Goal: Task Accomplishment & Management: Manage account settings

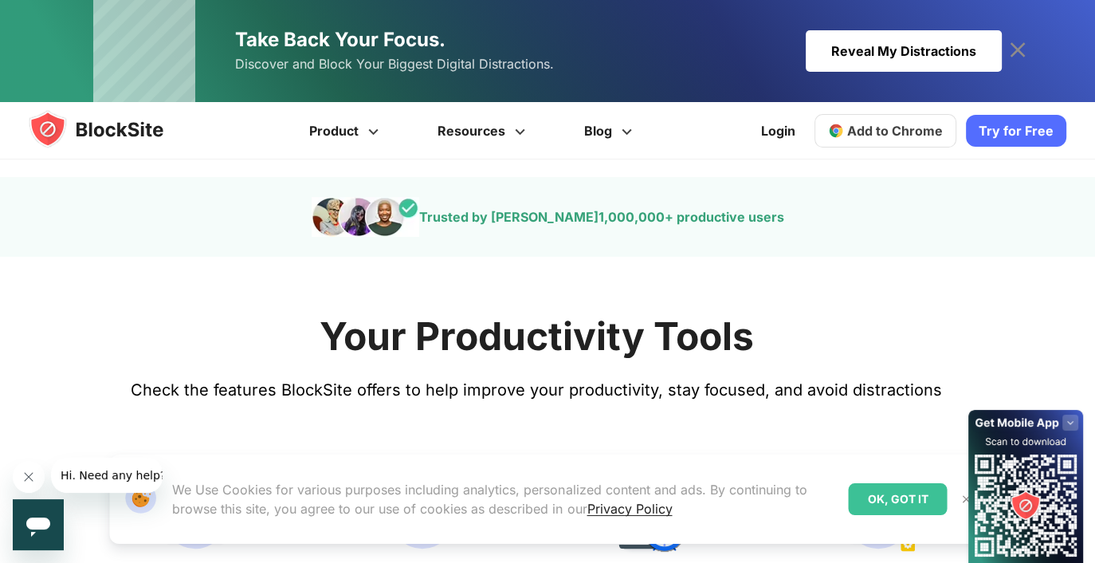
scroll to position [499, 0]
click at [894, 145] on link "Add to Chrome" at bounding box center [885, 130] width 142 height 33
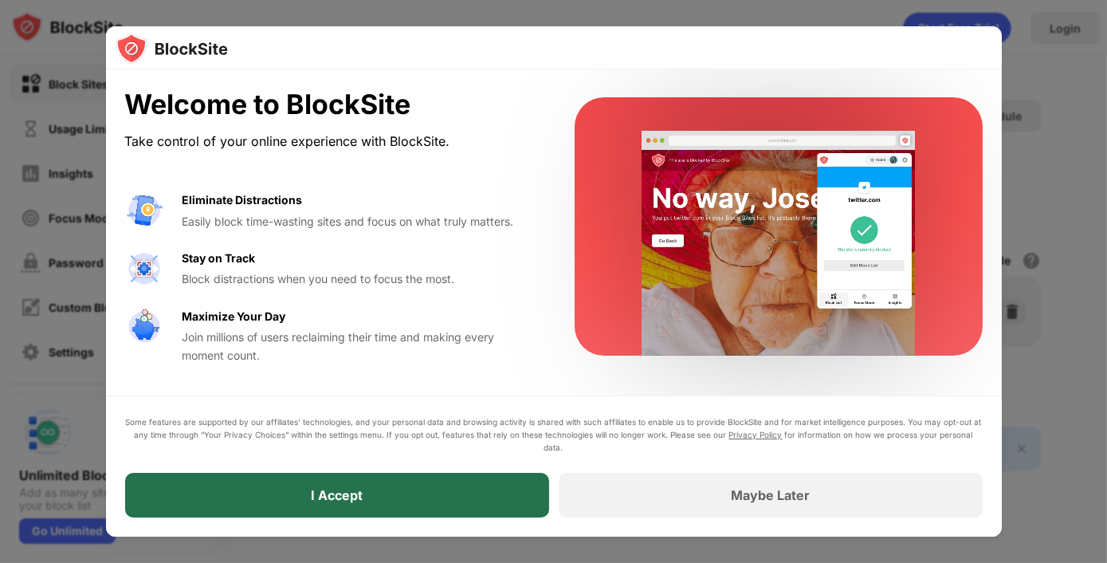
click at [385, 483] on div "I Accept" at bounding box center [337, 495] width 424 height 45
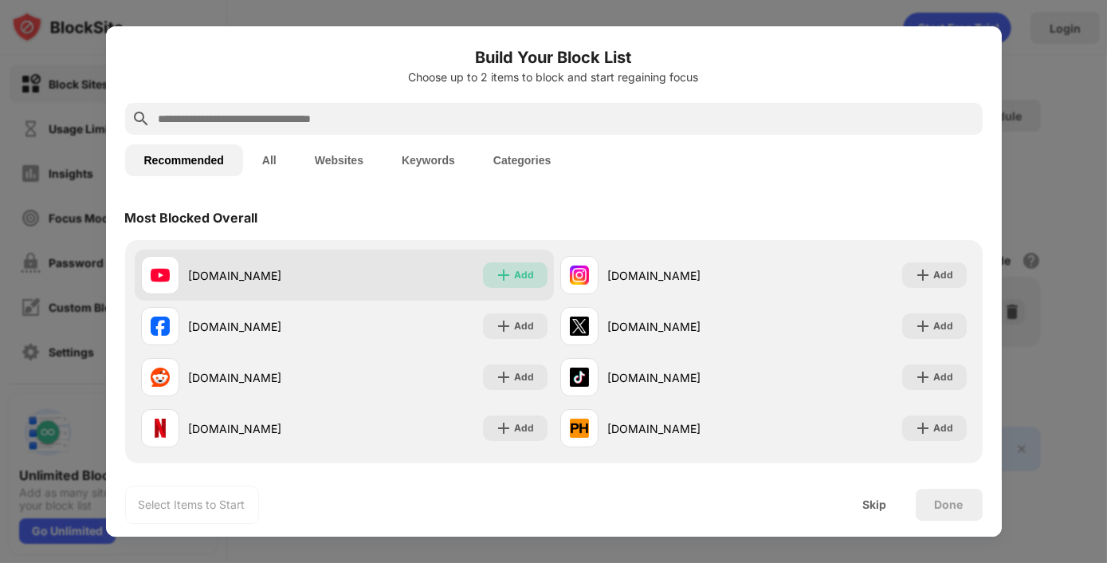
click at [530, 285] on div "Add" at bounding box center [515, 275] width 65 height 26
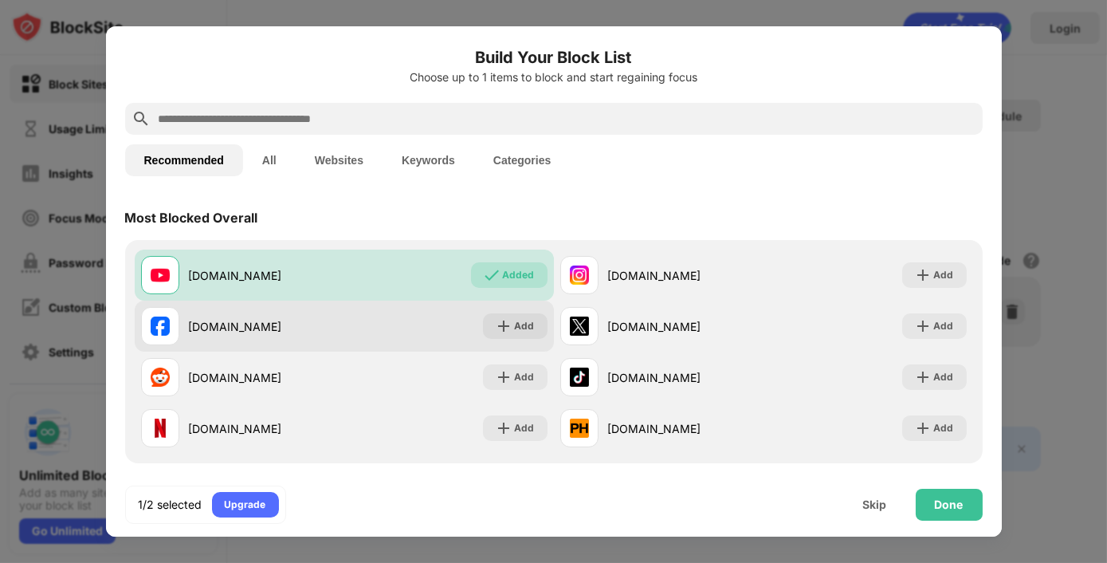
click at [513, 312] on div "facebook.com Add" at bounding box center [344, 325] width 419 height 51
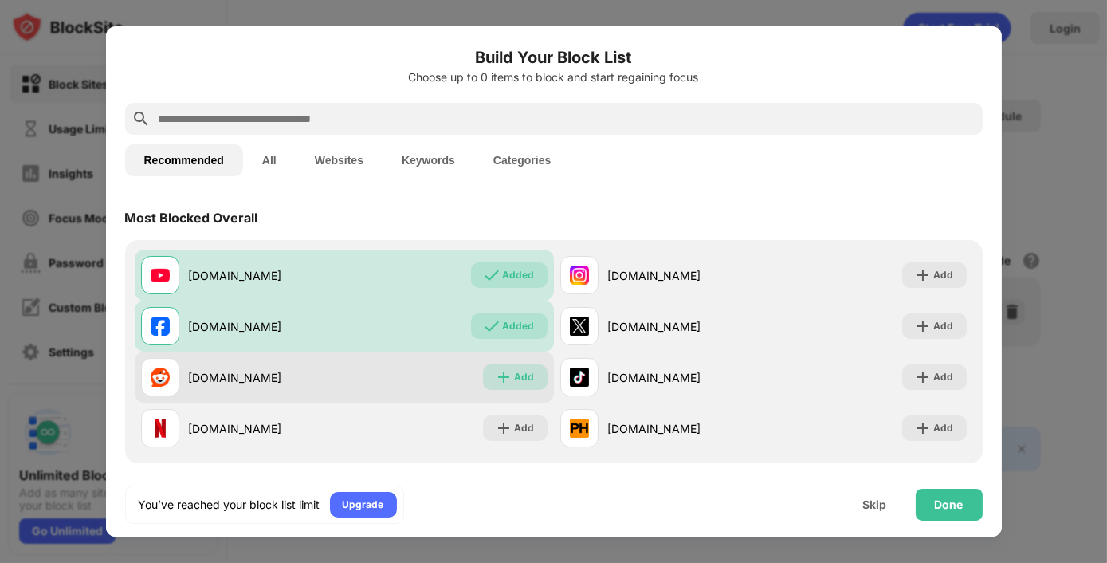
click at [511, 367] on div "Add" at bounding box center [515, 377] width 65 height 26
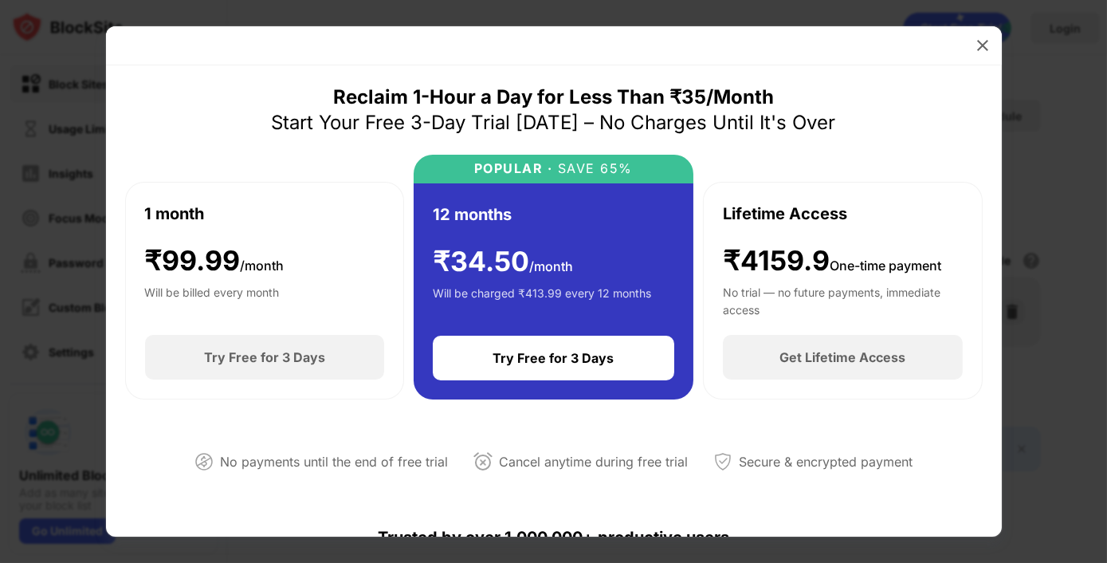
click at [984, 31] on div at bounding box center [554, 45] width 896 height 39
click at [984, 41] on img at bounding box center [983, 45] width 16 height 16
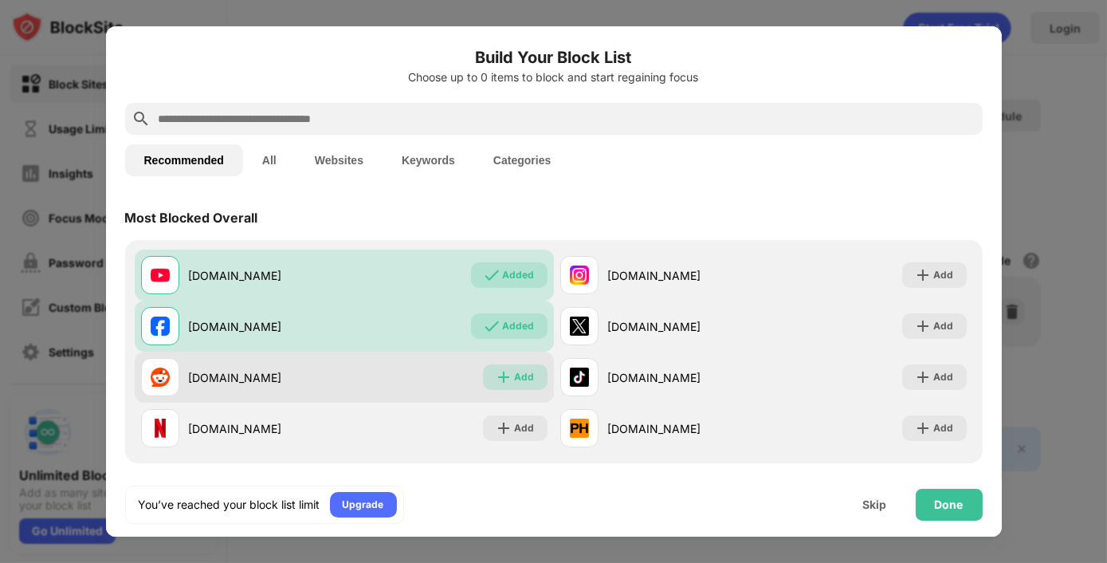
click at [517, 376] on div "Add" at bounding box center [525, 377] width 20 height 16
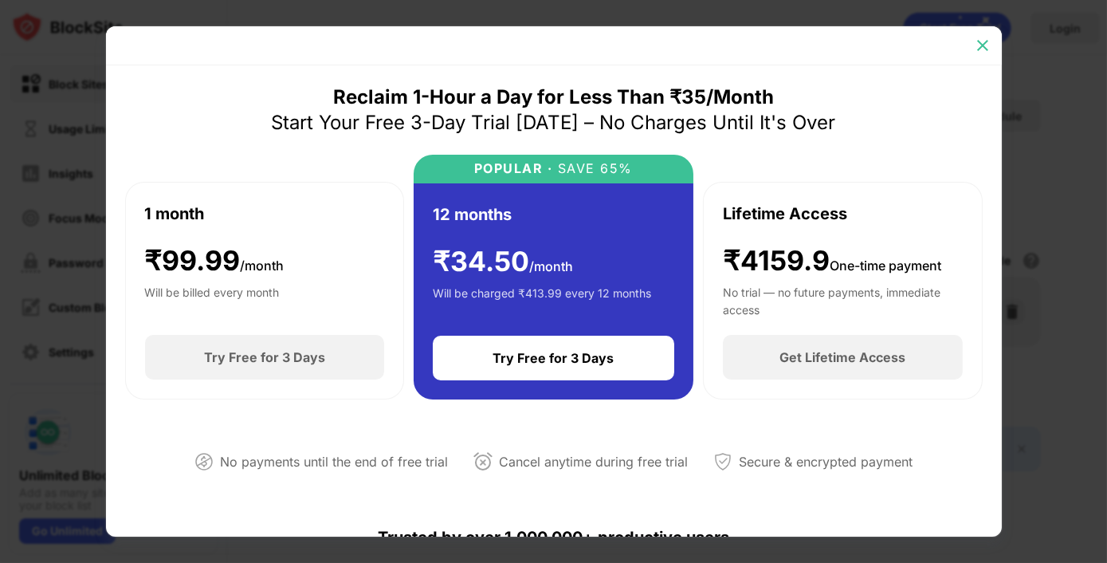
click at [985, 45] on img at bounding box center [983, 45] width 16 height 16
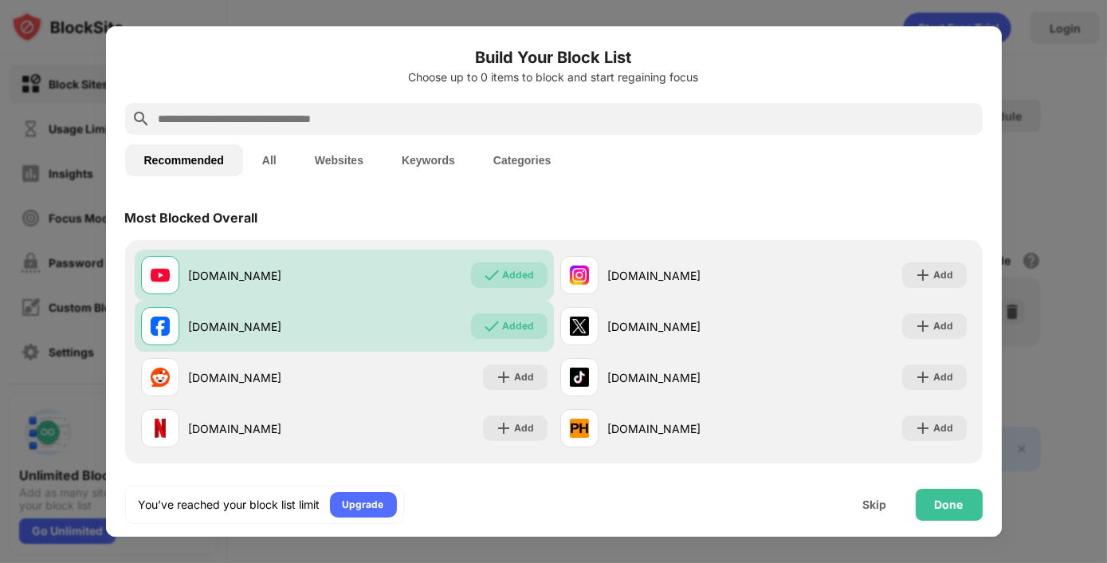
click at [285, 151] on button "All" at bounding box center [269, 160] width 53 height 32
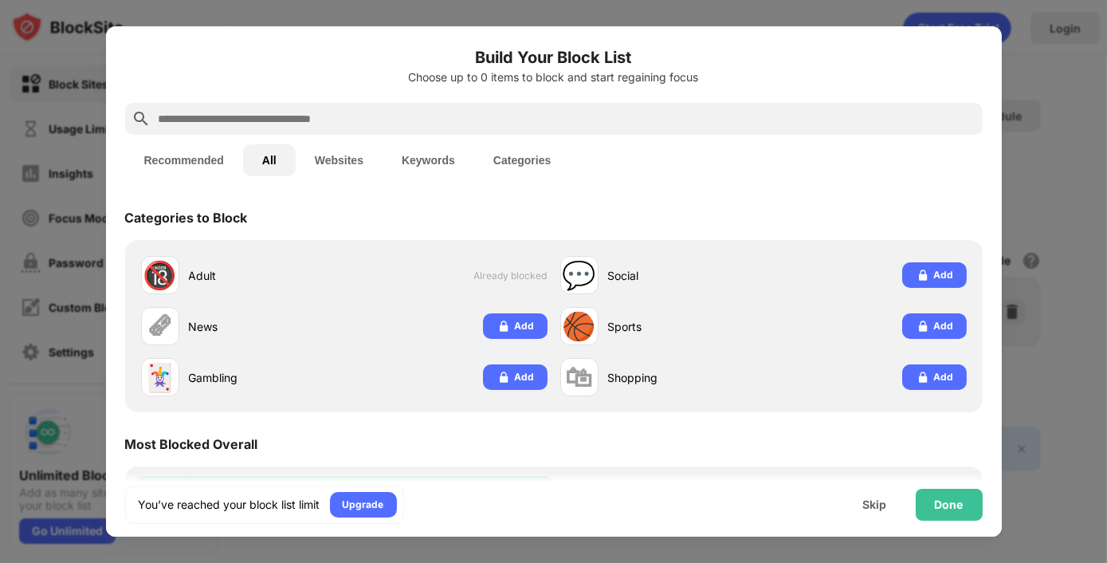
click at [194, 147] on button "Recommended" at bounding box center [184, 160] width 118 height 32
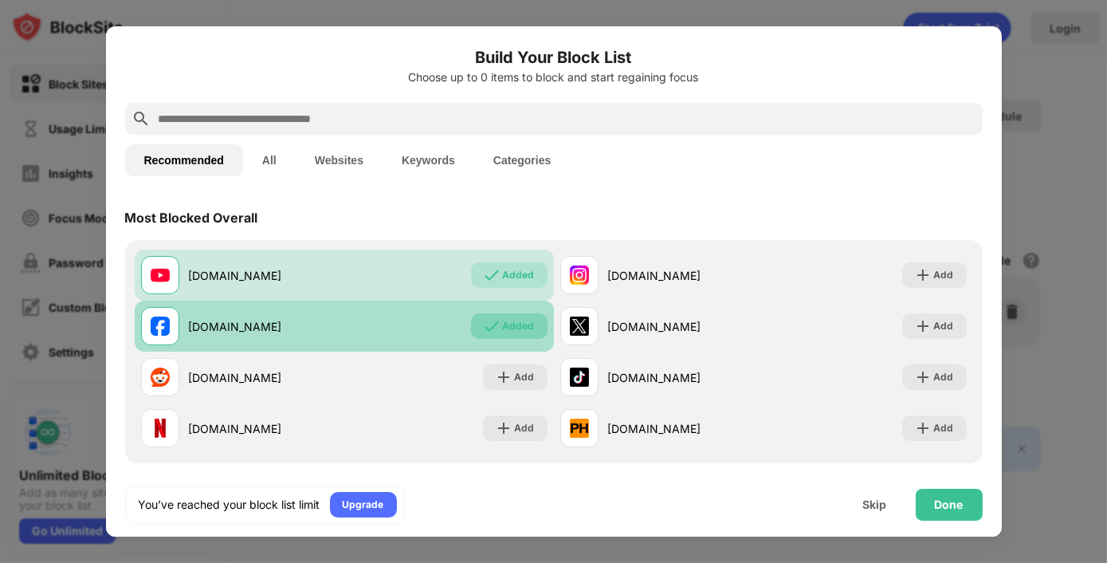
click at [484, 332] on img at bounding box center [492, 326] width 16 height 16
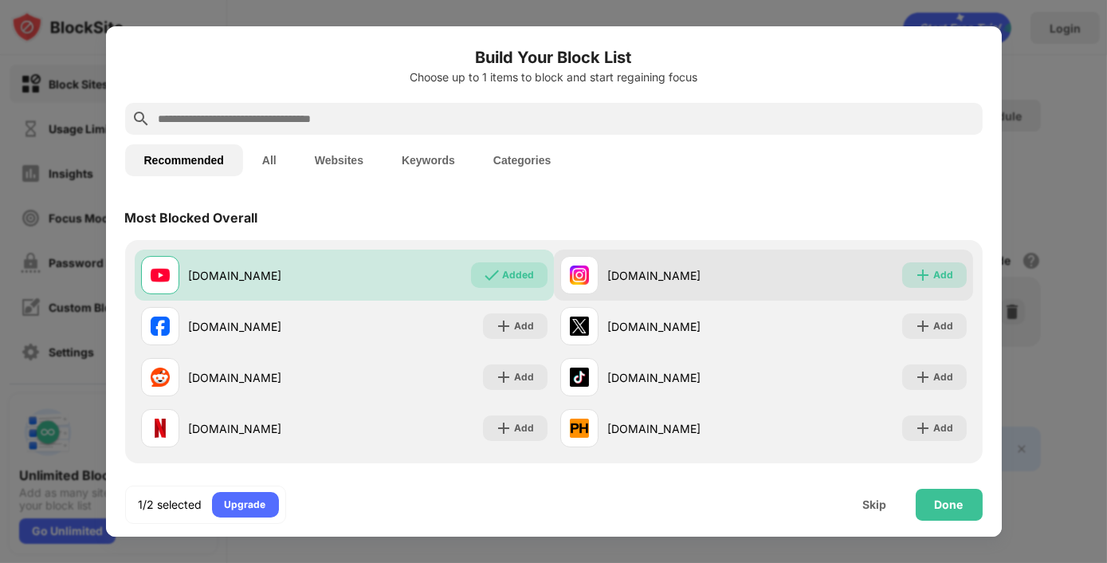
click at [919, 279] on img at bounding box center [923, 275] width 16 height 16
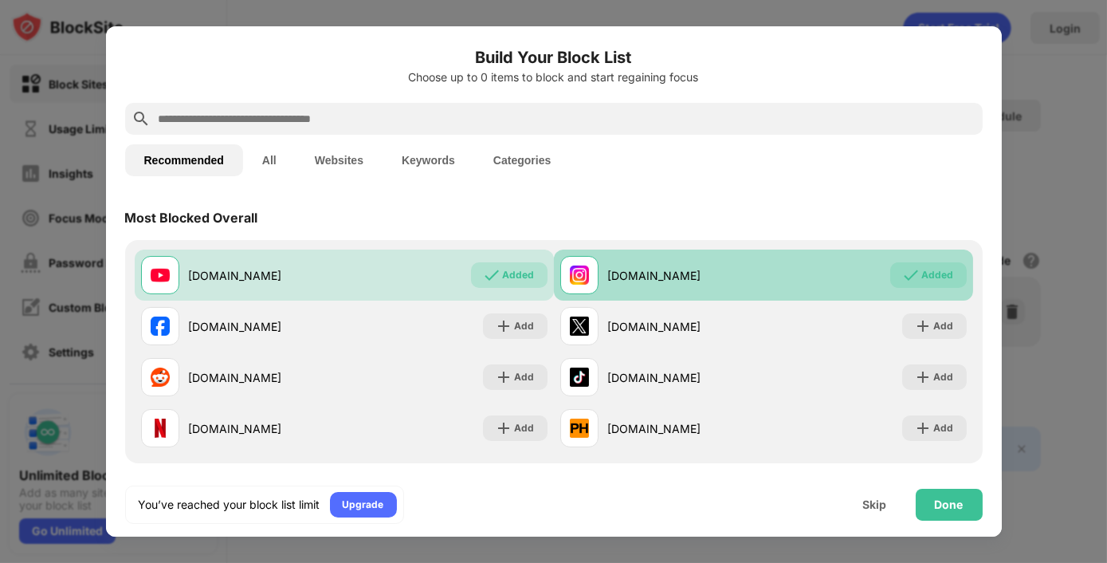
click at [922, 279] on div "Added" at bounding box center [938, 275] width 32 height 16
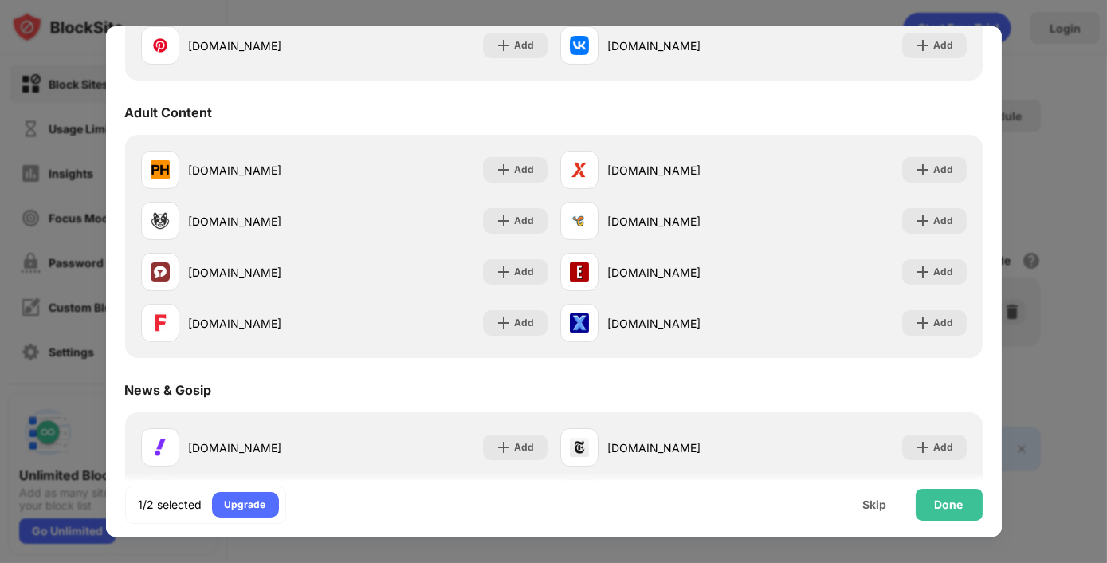
scroll to position [681, 0]
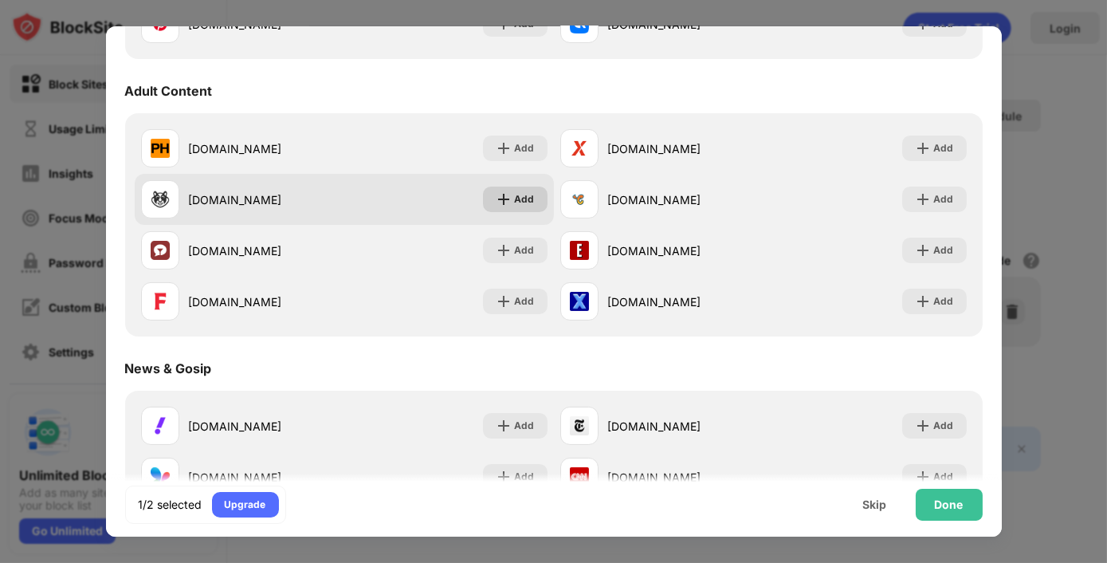
click at [515, 192] on div "Add" at bounding box center [525, 199] width 20 height 16
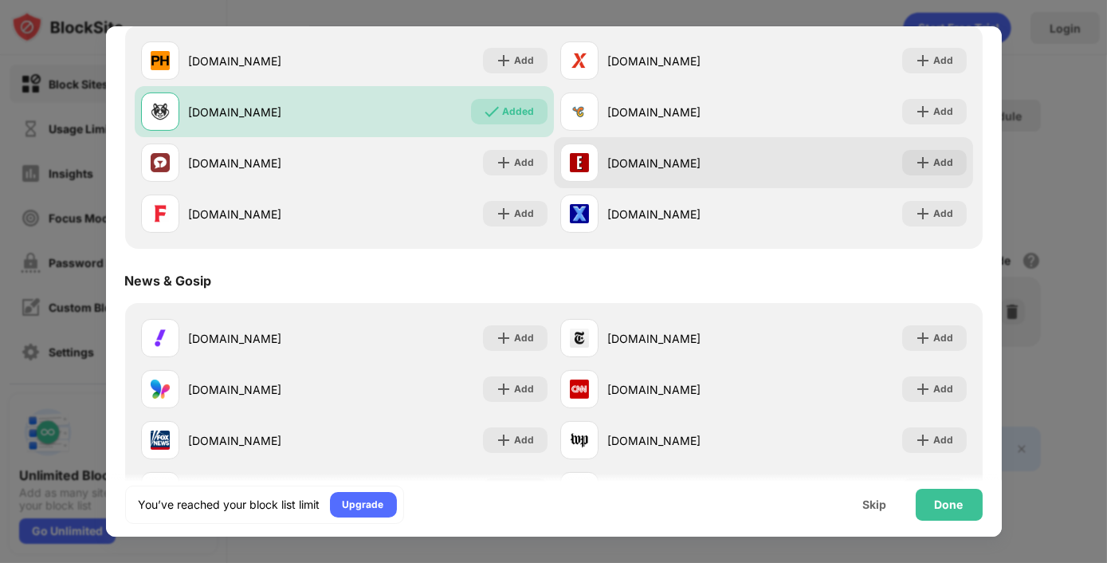
scroll to position [771, 0]
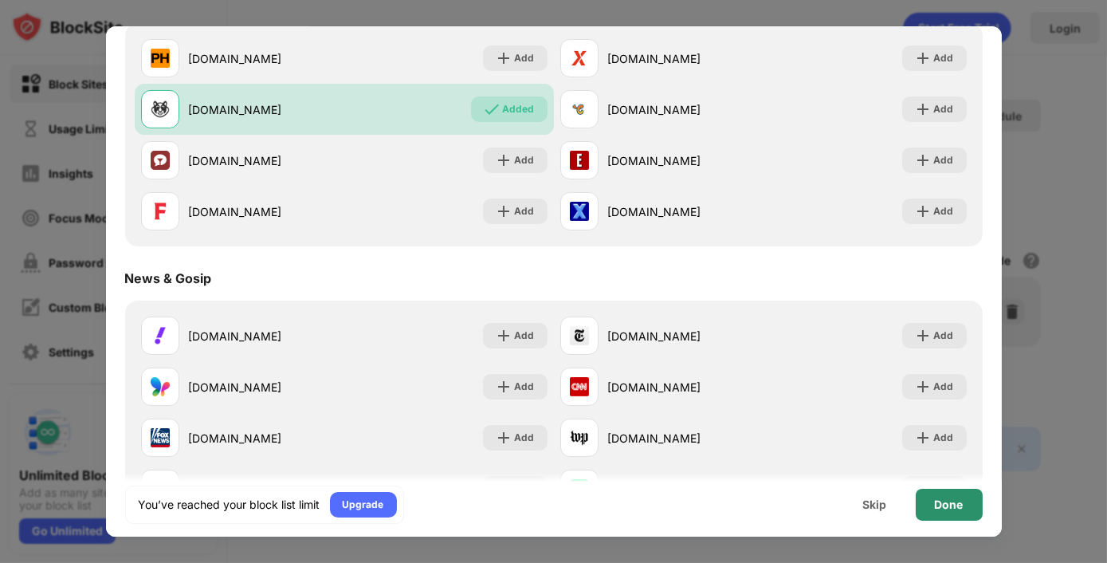
click at [956, 491] on div "Done" at bounding box center [949, 505] width 67 height 32
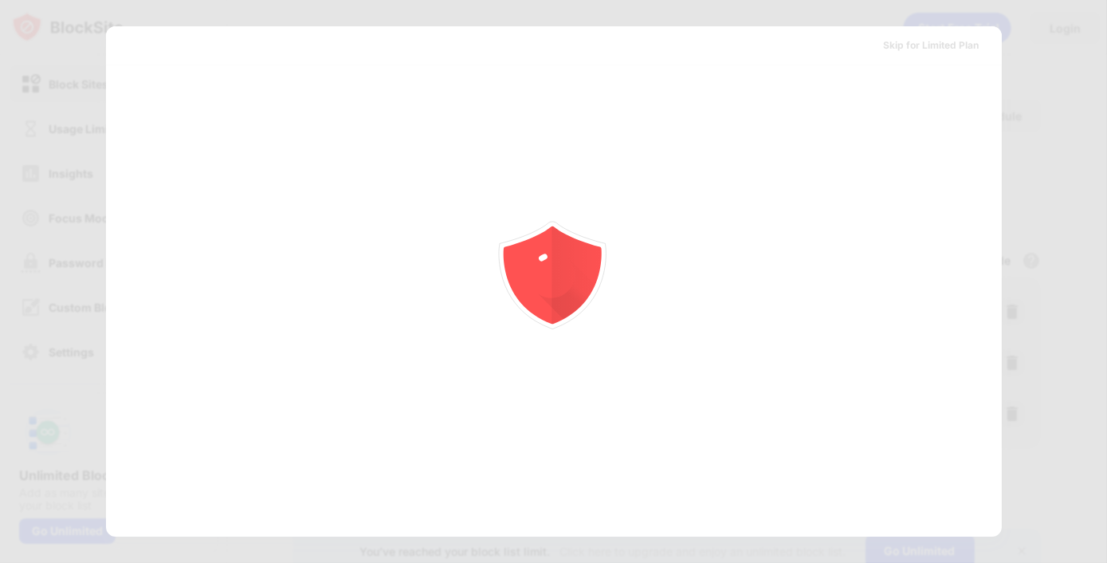
scroll to position [0, 0]
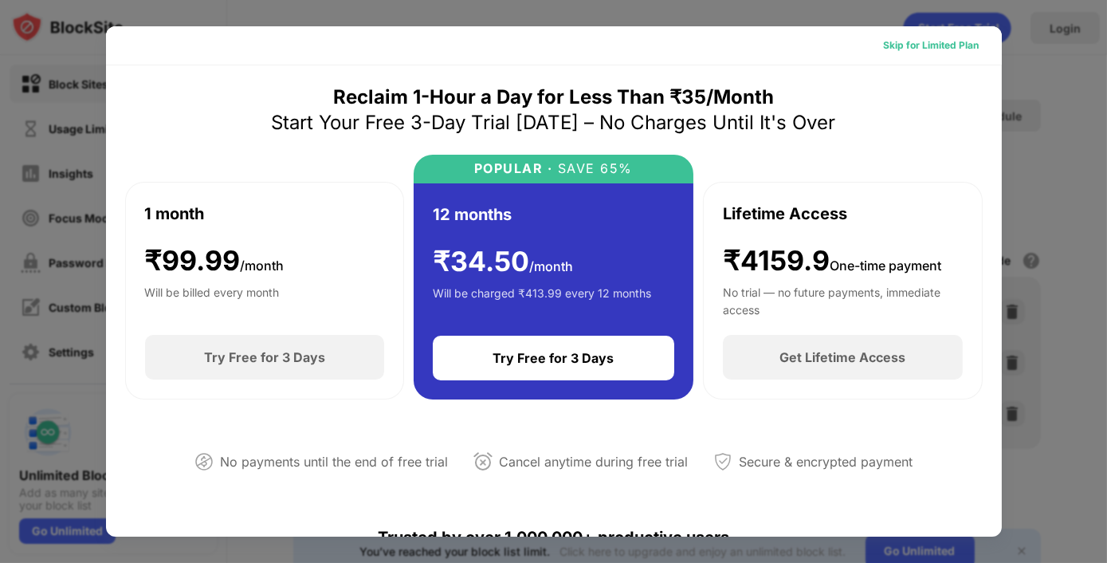
click at [950, 45] on div "Skip for Limited Plan" at bounding box center [932, 45] width 96 height 16
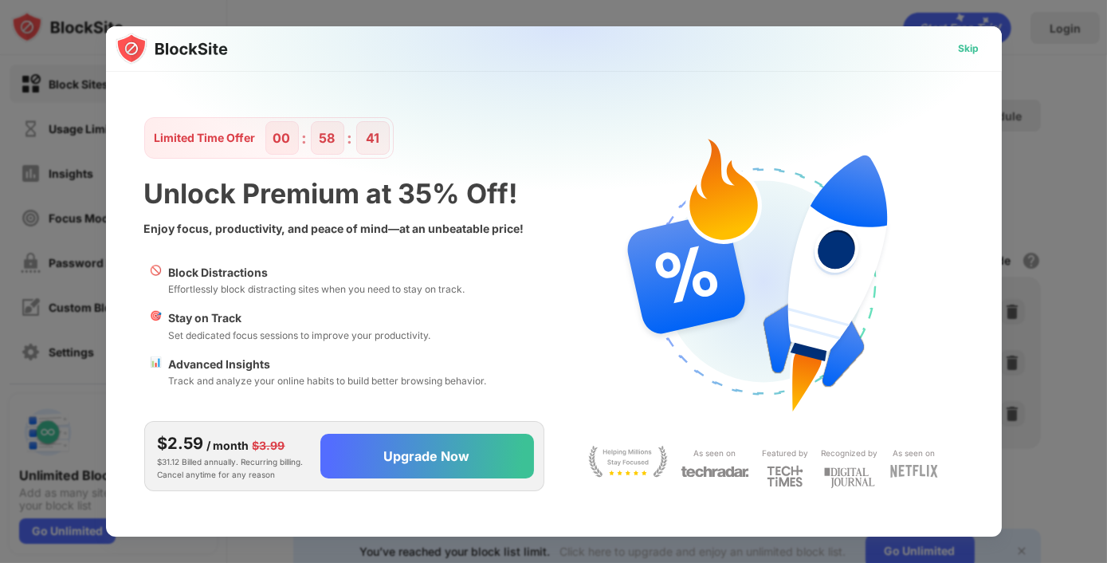
click at [973, 50] on div "Skip" at bounding box center [969, 49] width 21 height 16
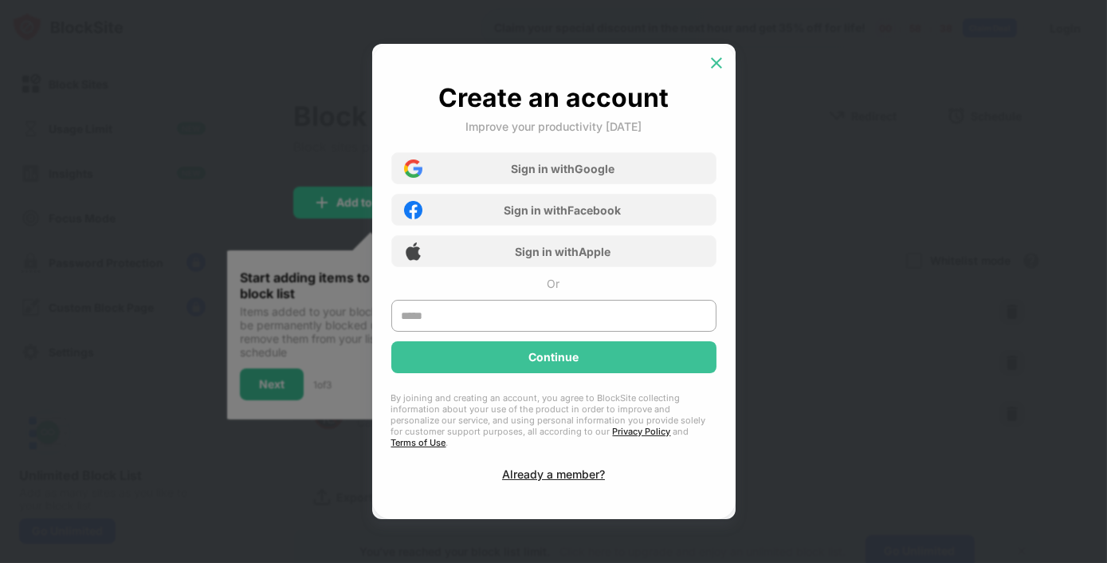
click at [724, 66] on div at bounding box center [717, 63] width 26 height 26
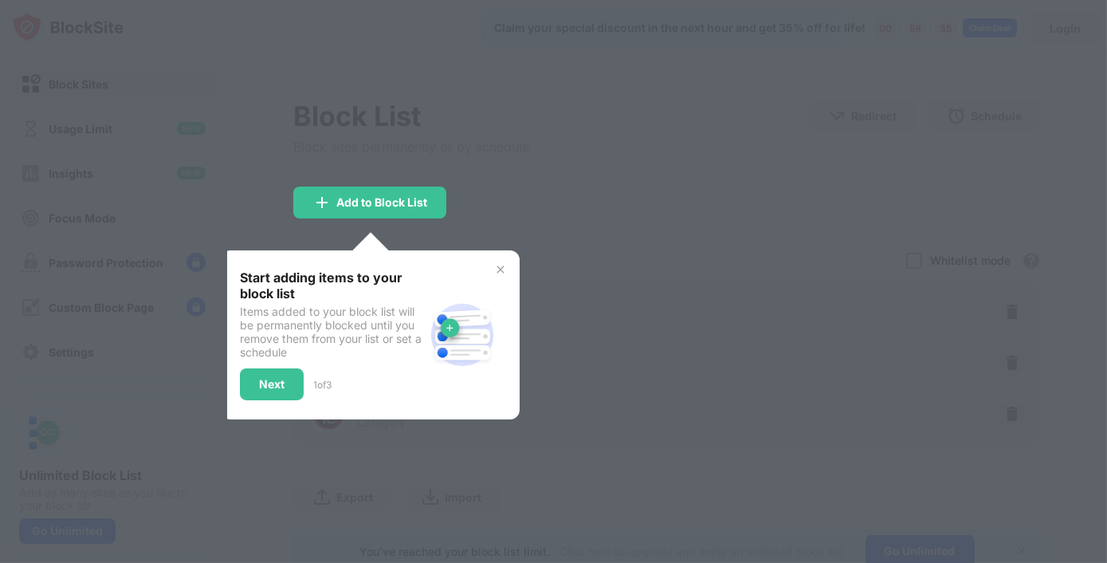
click at [521, 266] on div at bounding box center [553, 281] width 1107 height 563
click at [502, 264] on img at bounding box center [500, 269] width 13 height 13
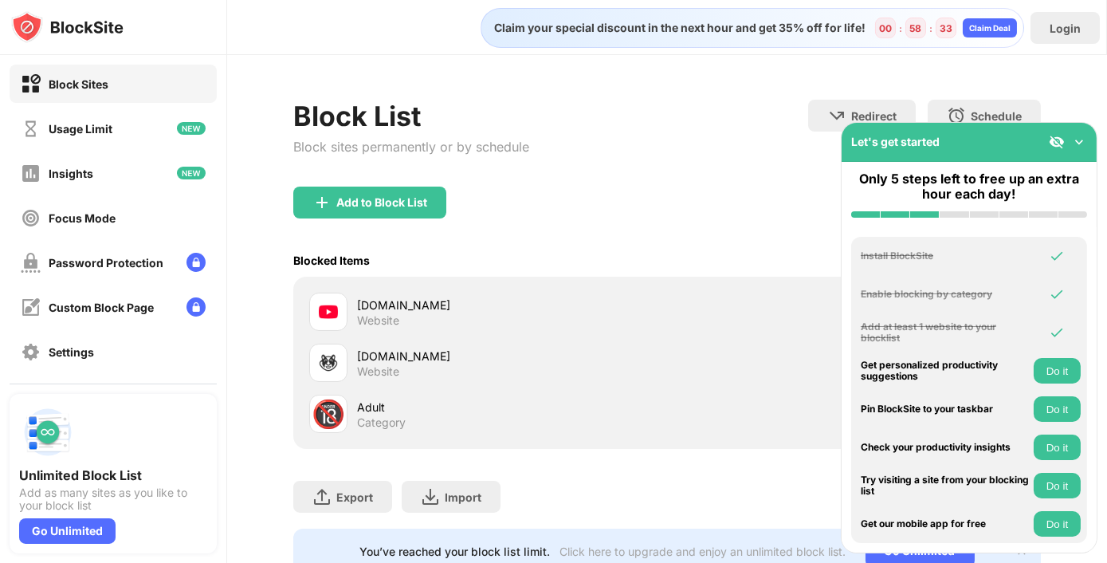
scroll to position [65, 0]
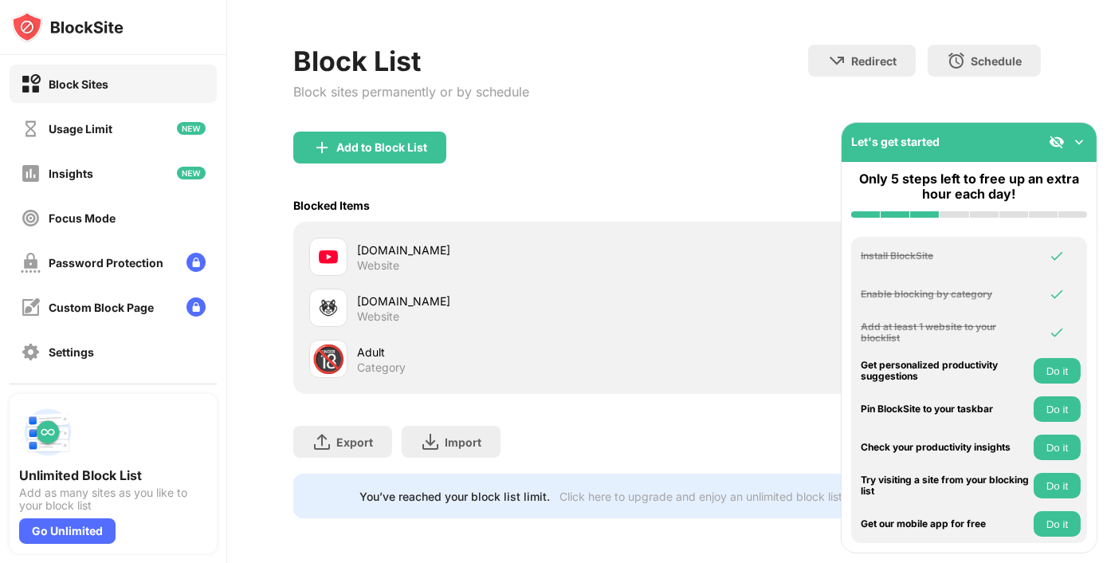
click at [1052, 372] on button "Do it" at bounding box center [1057, 371] width 47 height 26
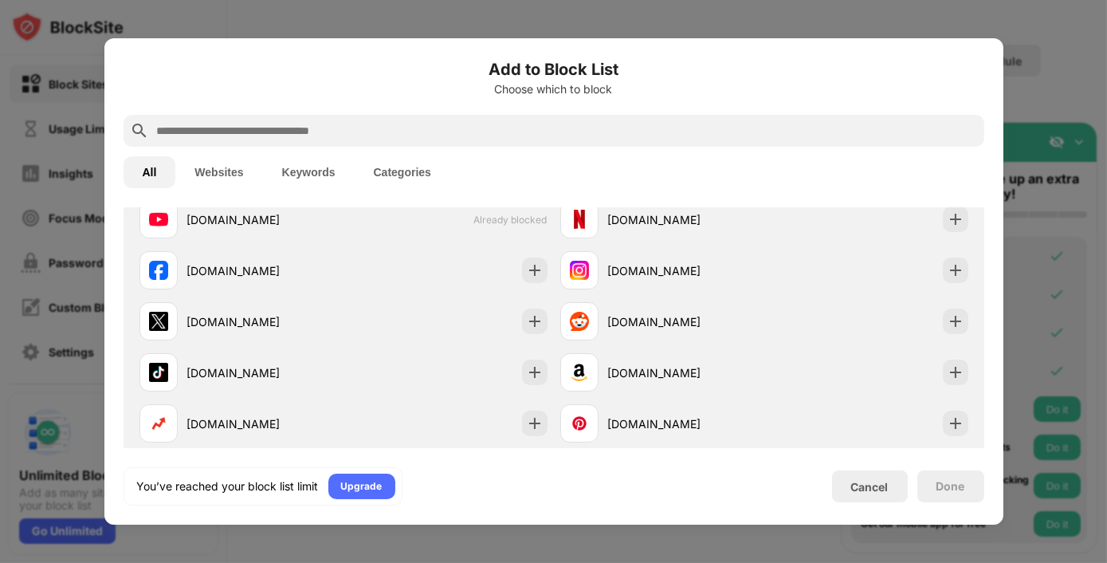
scroll to position [555, 0]
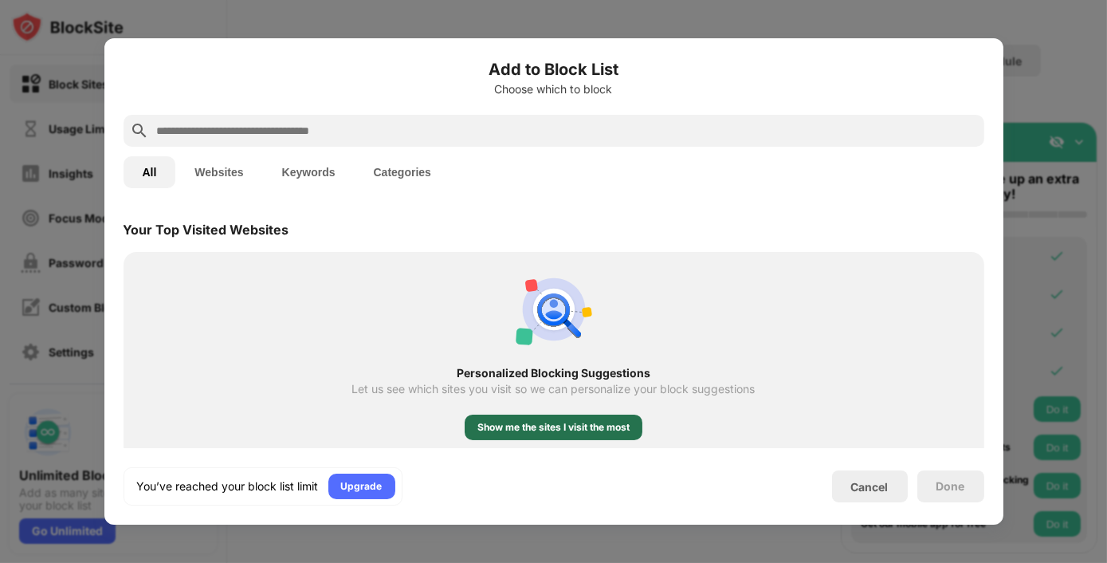
click at [559, 428] on div "Show me the sites I visit the most" at bounding box center [553, 427] width 152 height 16
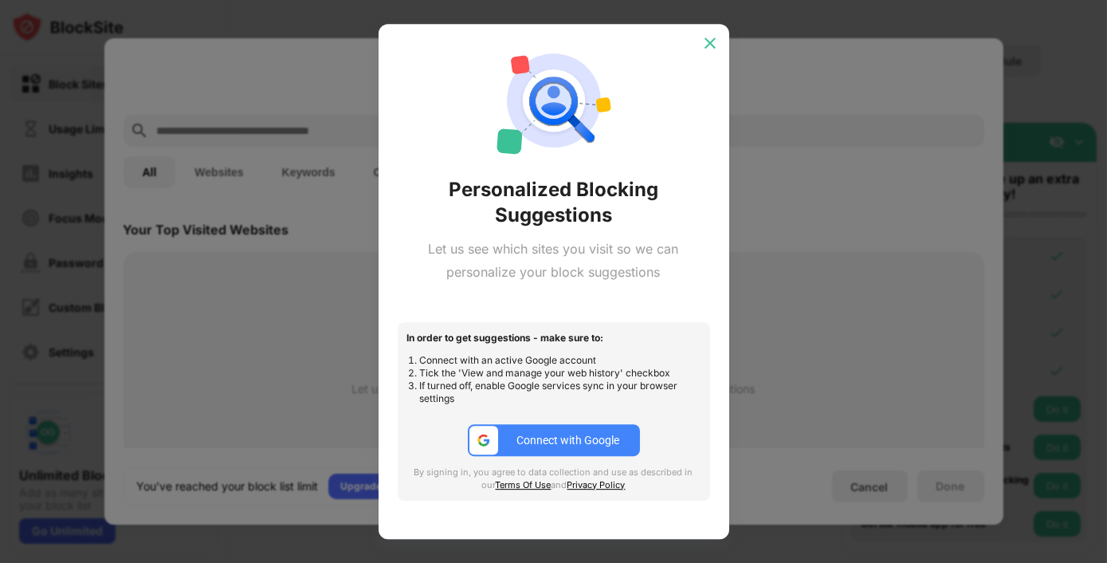
click at [712, 51] on div at bounding box center [710, 43] width 26 height 26
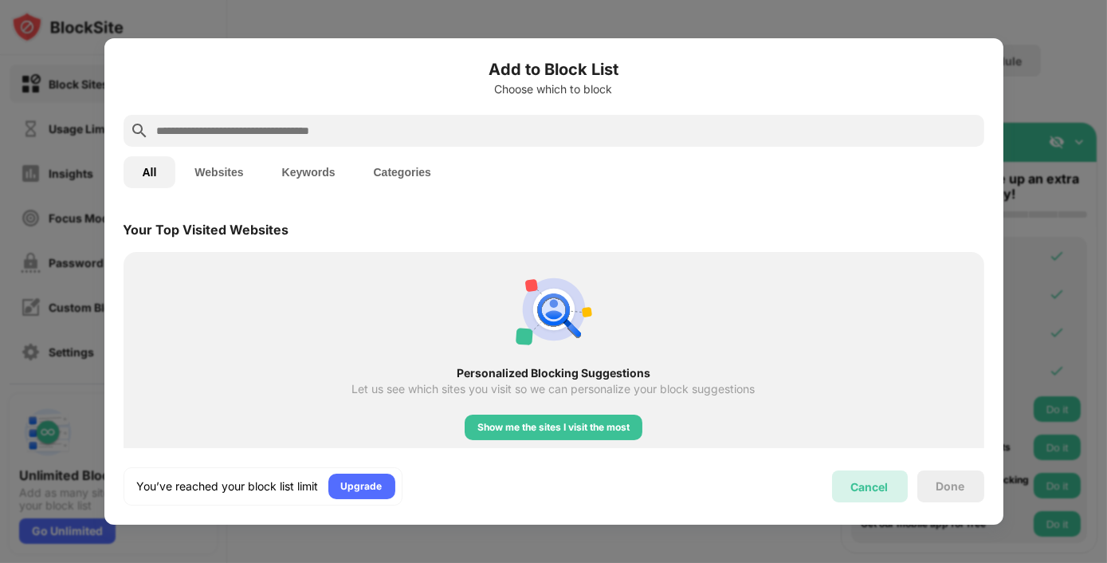
click at [870, 485] on div "Cancel" at bounding box center [869, 487] width 37 height 14
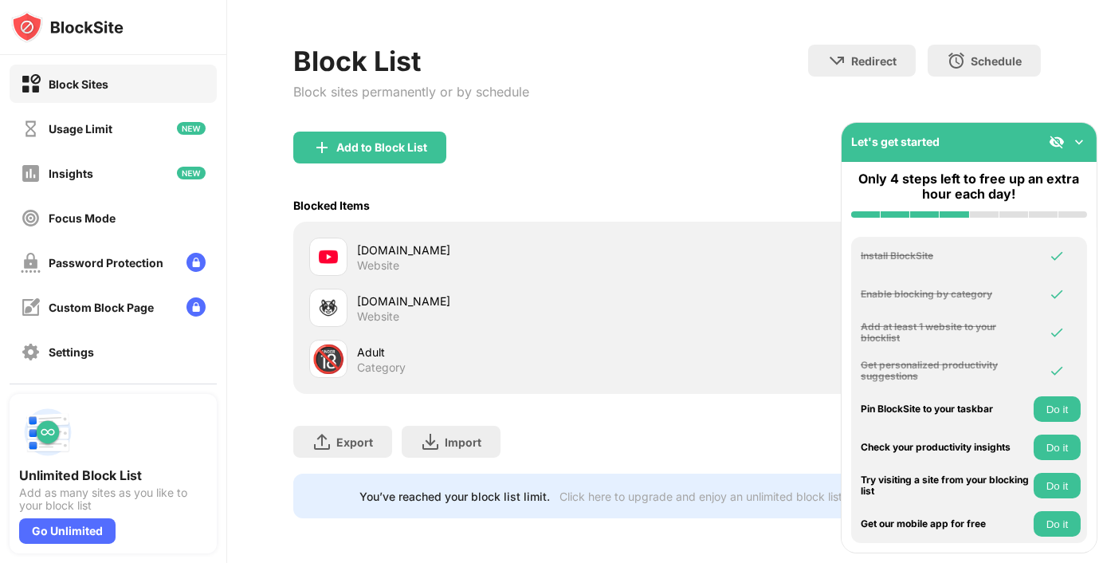
click at [1058, 448] on button "Do it" at bounding box center [1057, 447] width 47 height 26
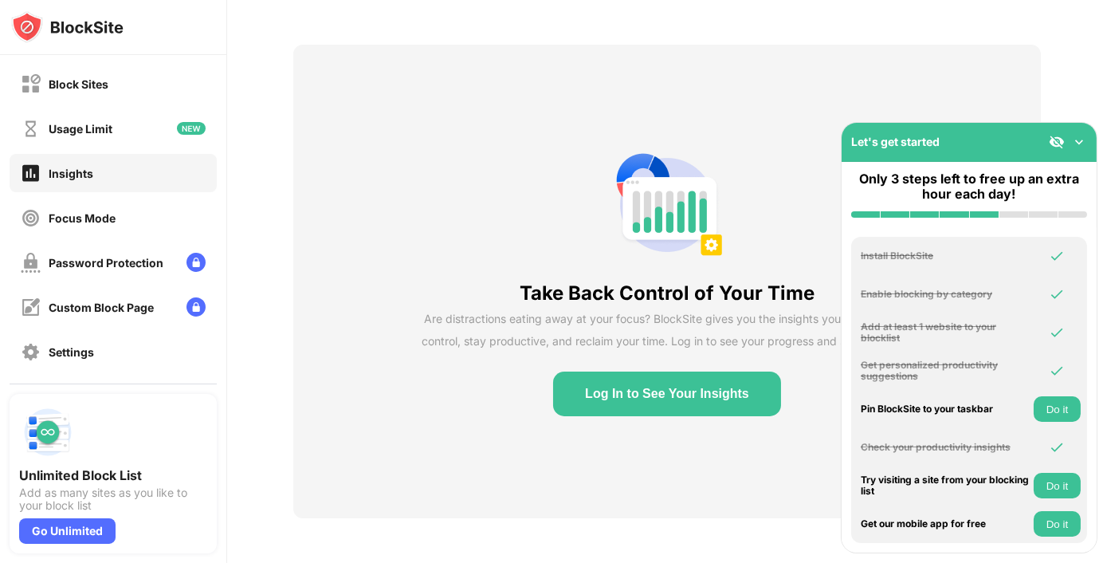
scroll to position [67, 0]
click at [146, 222] on div "Focus Mode" at bounding box center [113, 217] width 207 height 38
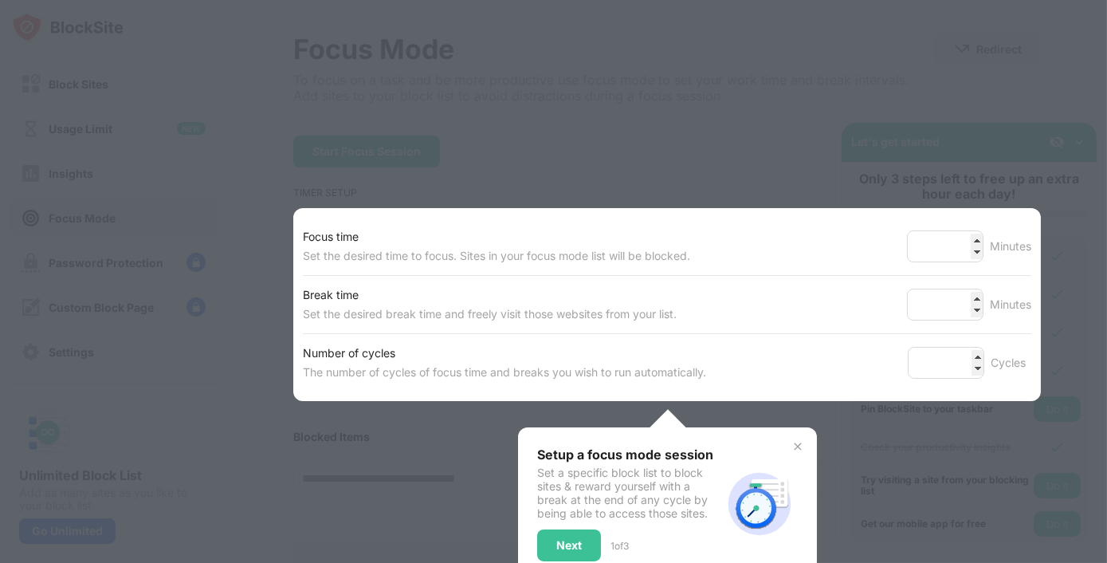
click at [572, 181] on div at bounding box center [553, 281] width 1107 height 563
click at [793, 442] on img at bounding box center [797, 446] width 13 height 13
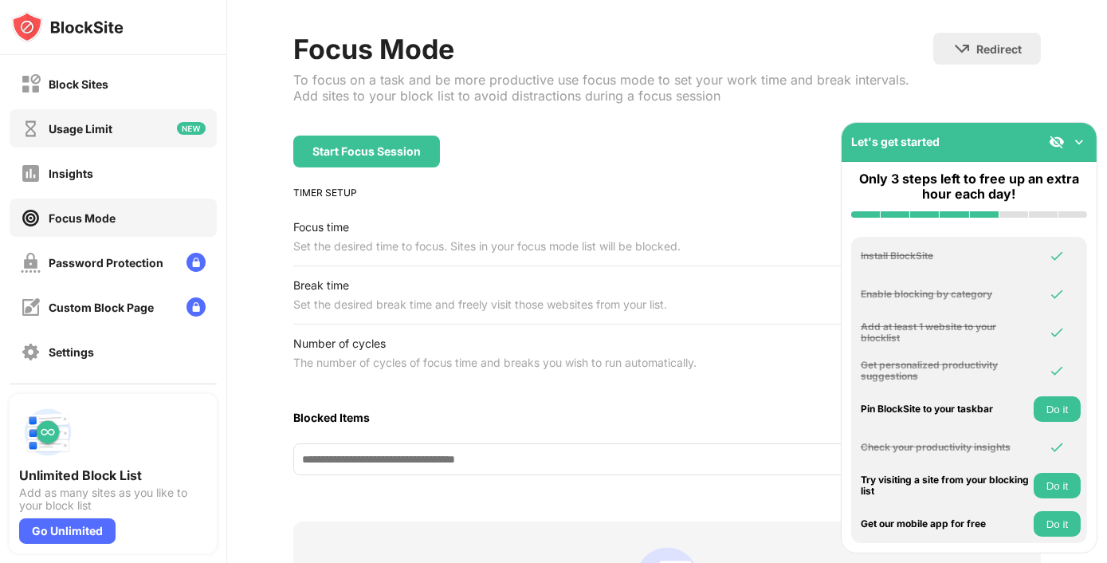
click at [123, 127] on div "Usage Limit" at bounding box center [113, 128] width 207 height 38
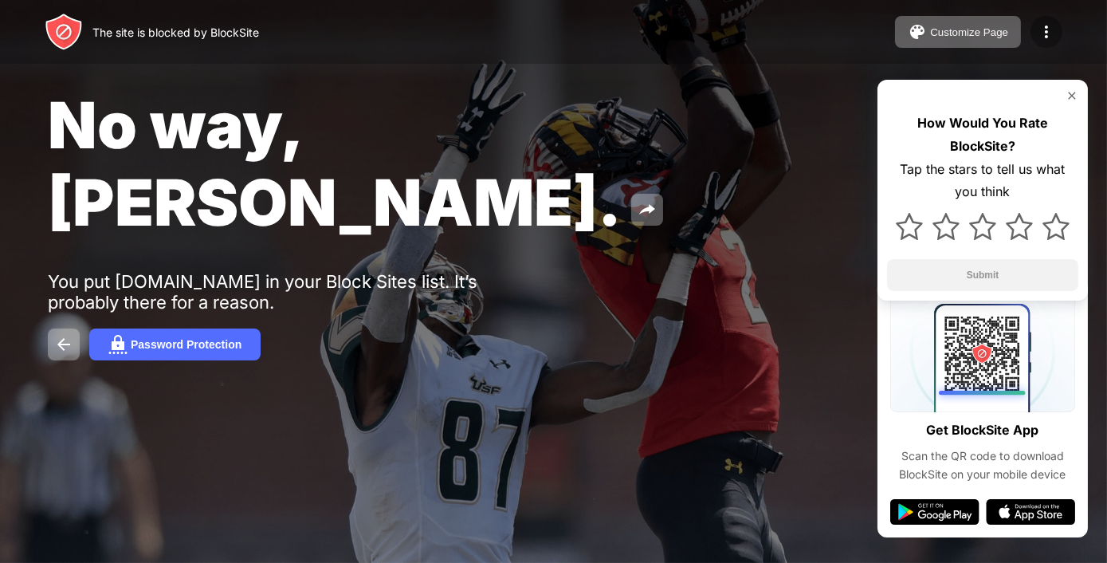
click at [1034, 23] on div at bounding box center [1046, 32] width 32 height 32
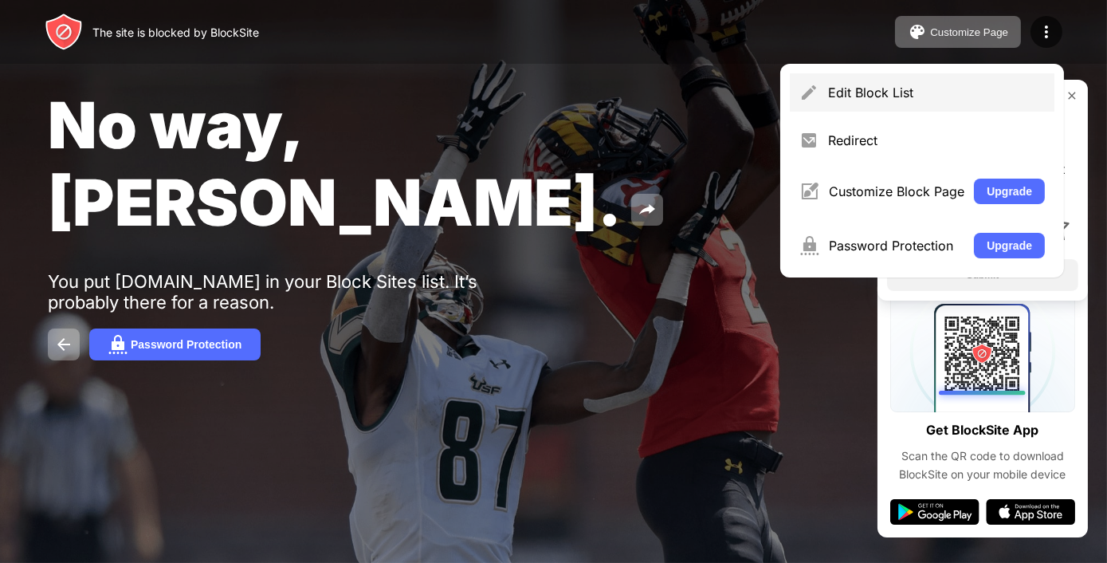
click at [908, 102] on div "Edit Block List" at bounding box center [922, 92] width 265 height 38
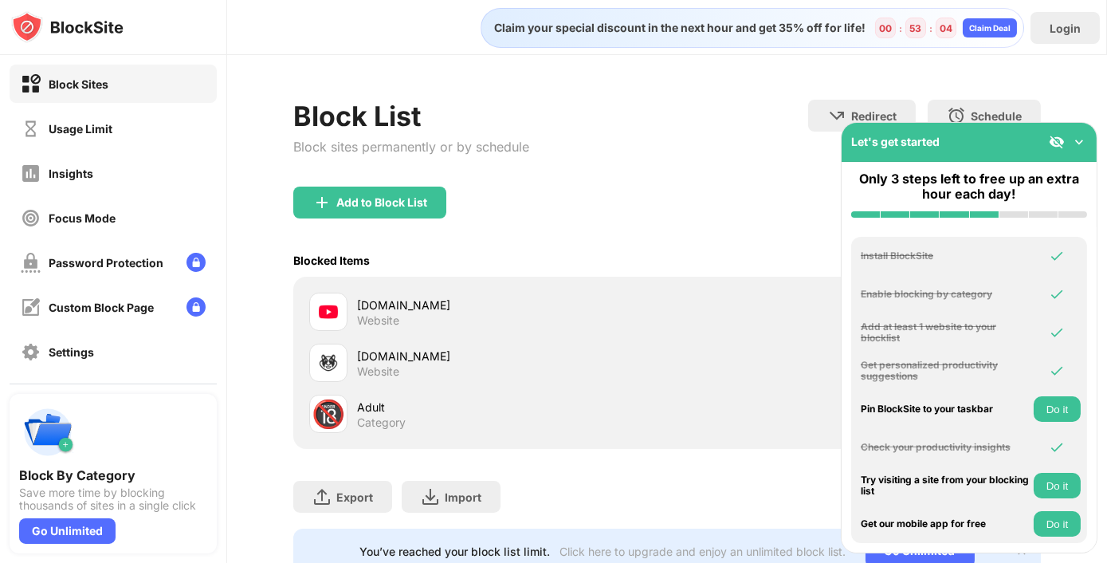
click at [459, 311] on div "youtube.com" at bounding box center [512, 304] width 310 height 17
click at [377, 194] on div "Add to Block List" at bounding box center [369, 202] width 153 height 32
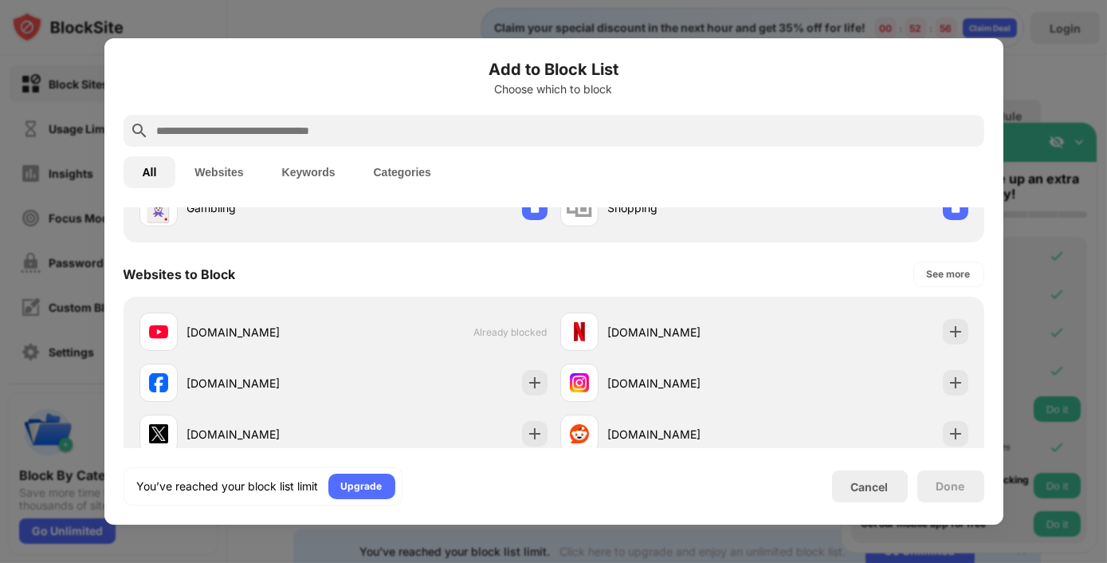
scroll to position [194, 0]
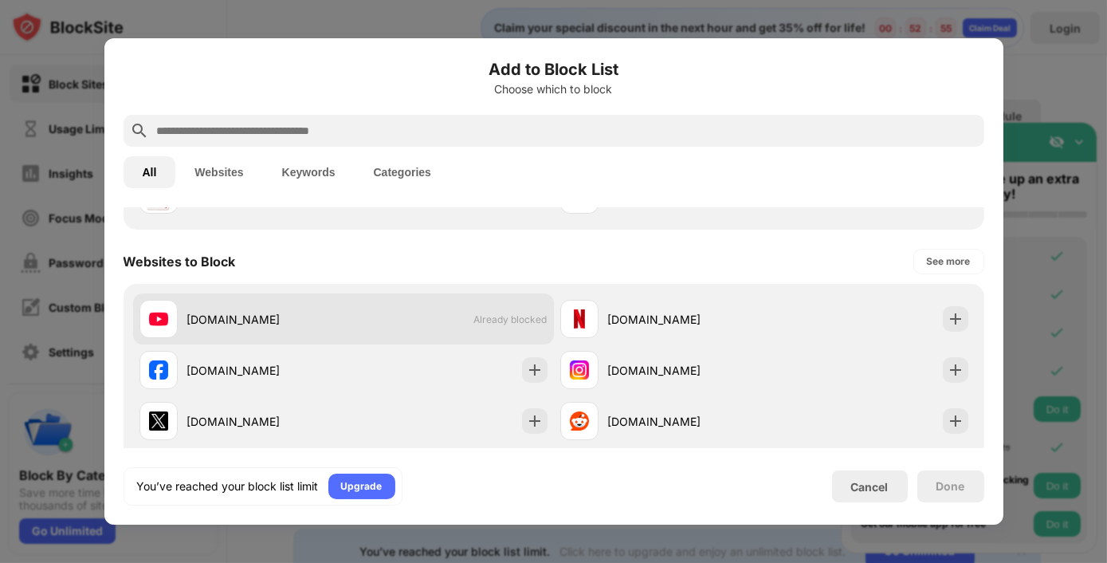
click at [496, 315] on span "Already blocked" at bounding box center [510, 319] width 73 height 12
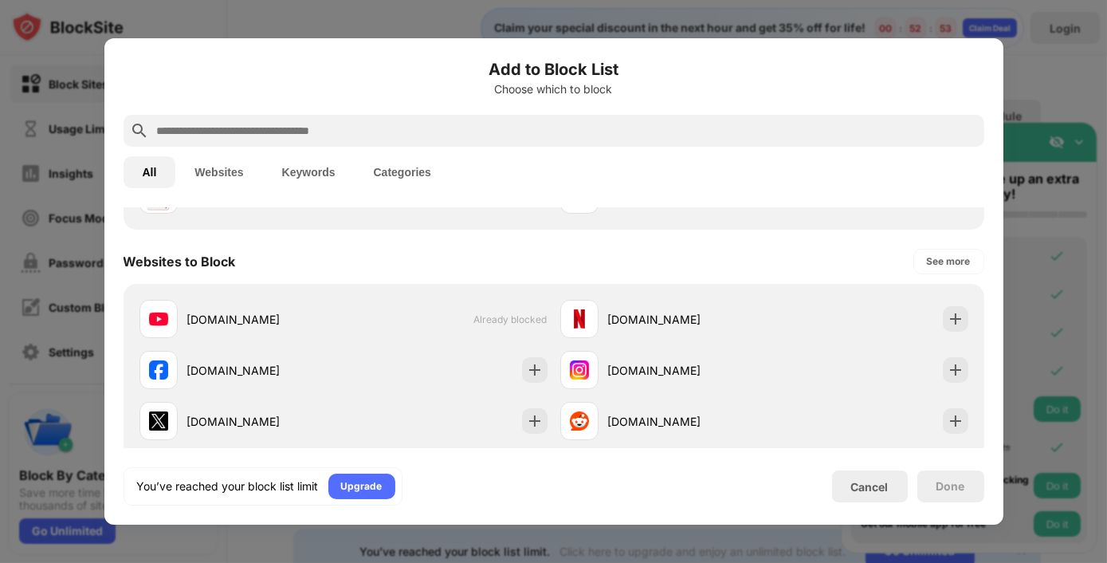
scroll to position [0, 0]
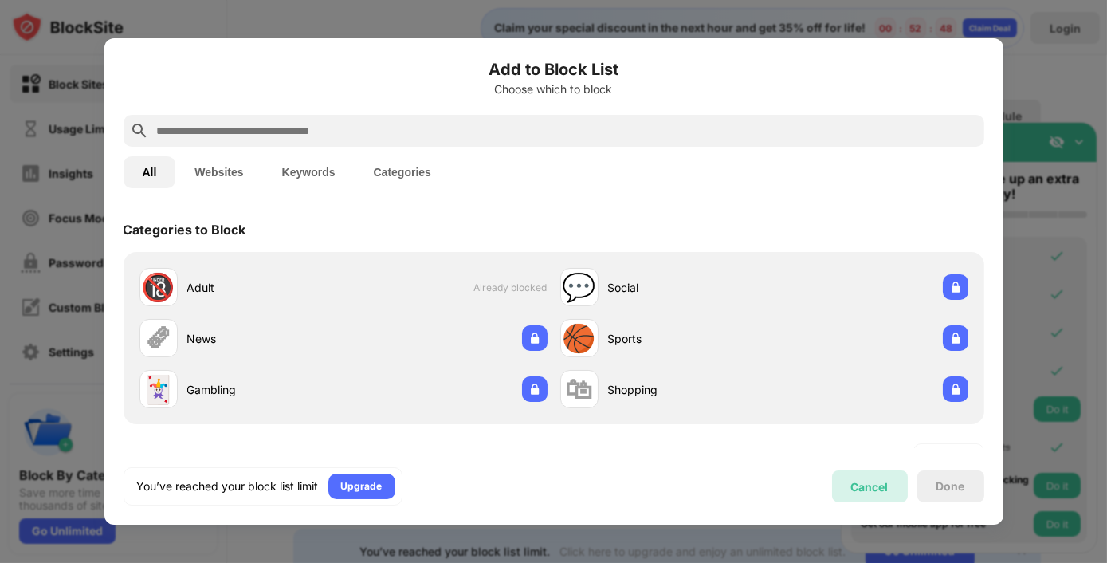
click at [874, 474] on div "Cancel" at bounding box center [870, 486] width 76 height 32
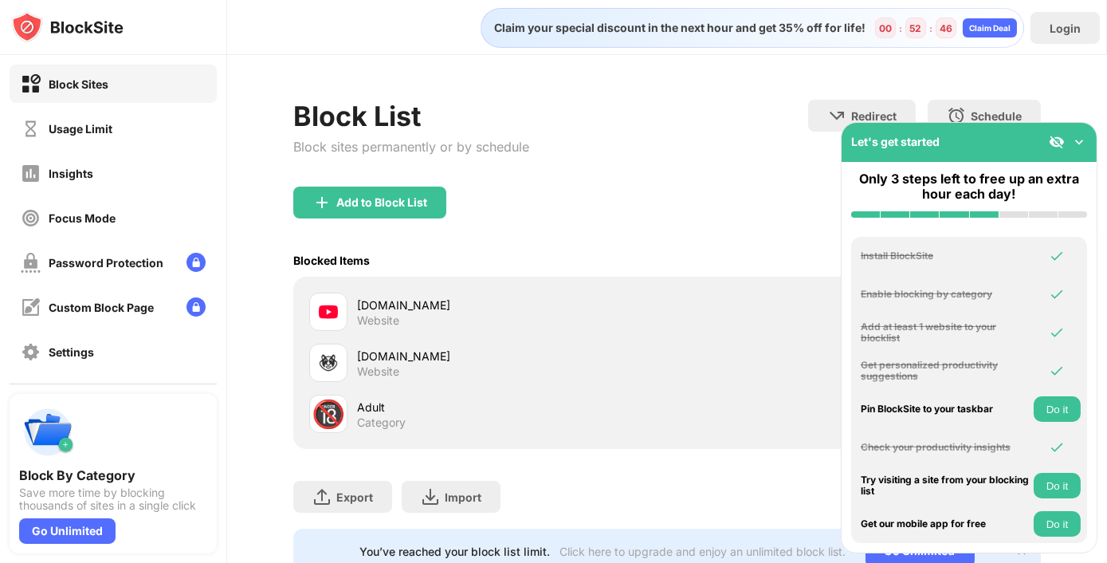
scroll to position [65, 0]
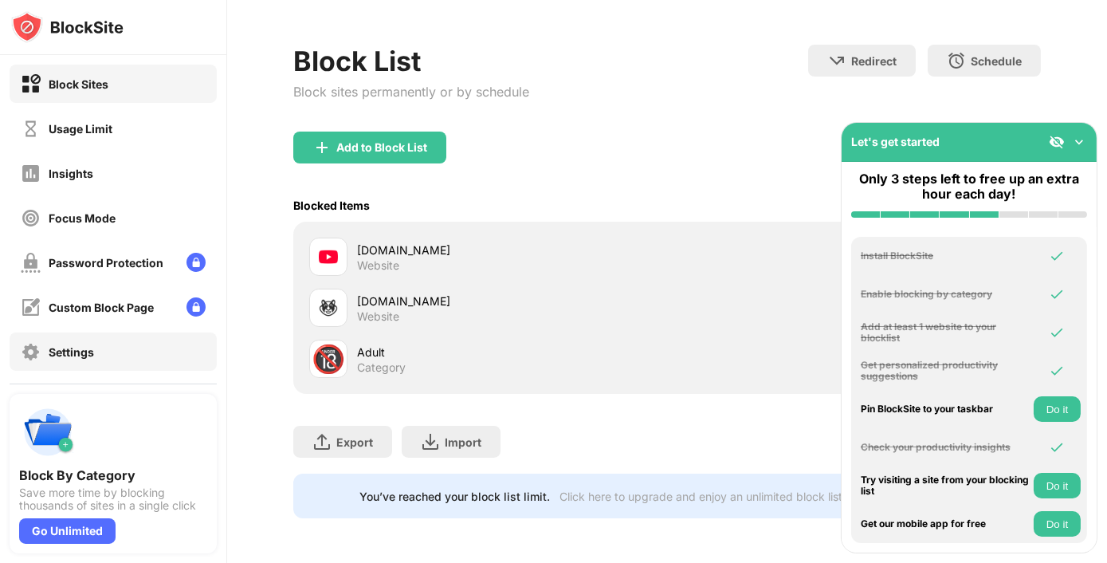
click at [107, 344] on div "Settings" at bounding box center [113, 351] width 207 height 38
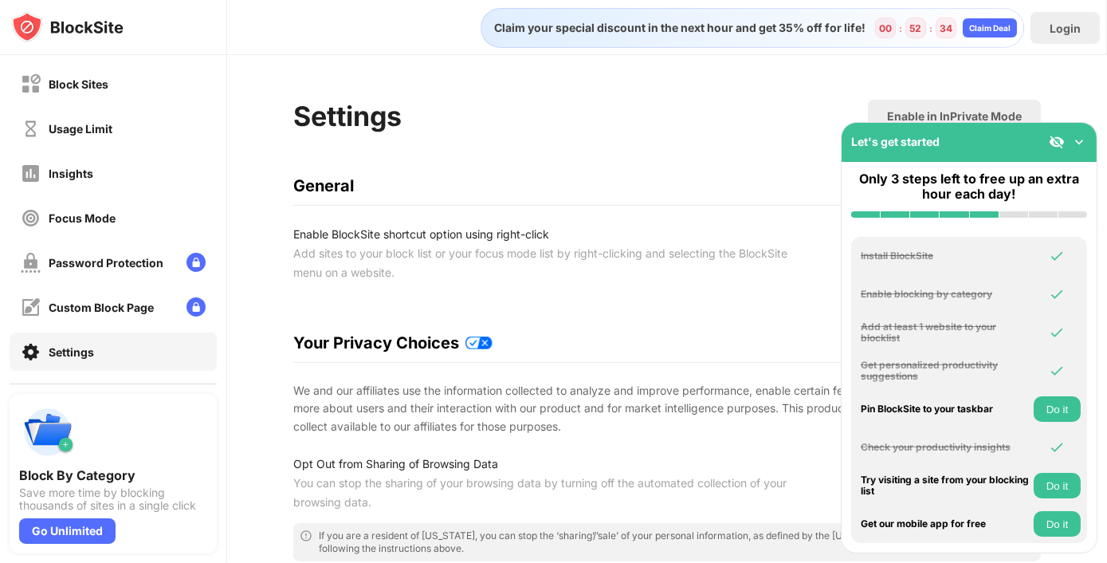
click at [1062, 140] on img at bounding box center [1057, 142] width 16 height 16
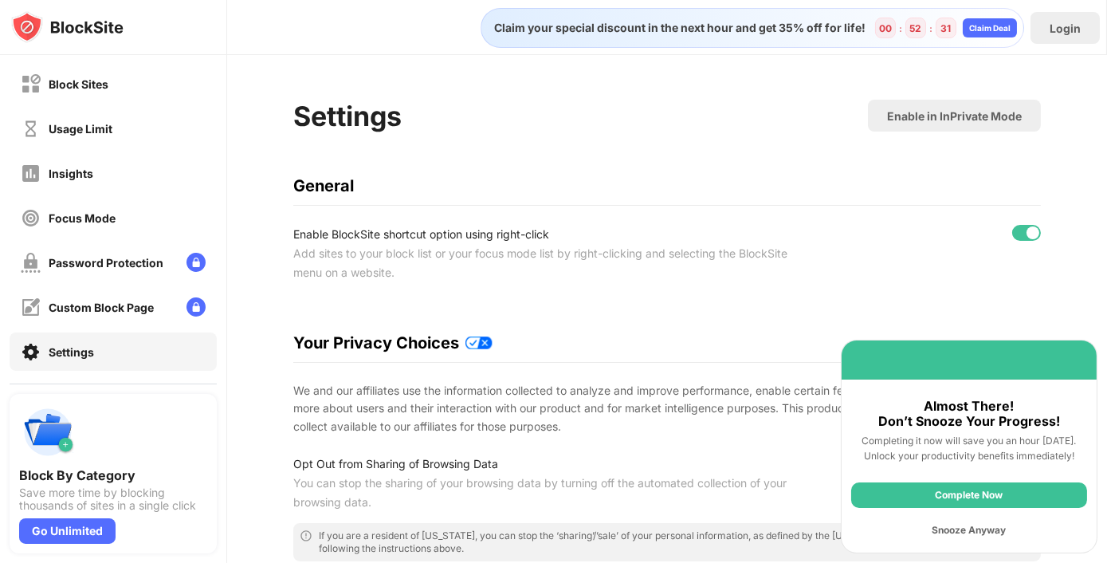
click at [1012, 230] on div at bounding box center [1026, 233] width 29 height 16
click at [1014, 230] on div at bounding box center [1020, 232] width 13 height 13
click at [946, 102] on div "Enable in InPrivate Mode" at bounding box center [954, 116] width 173 height 32
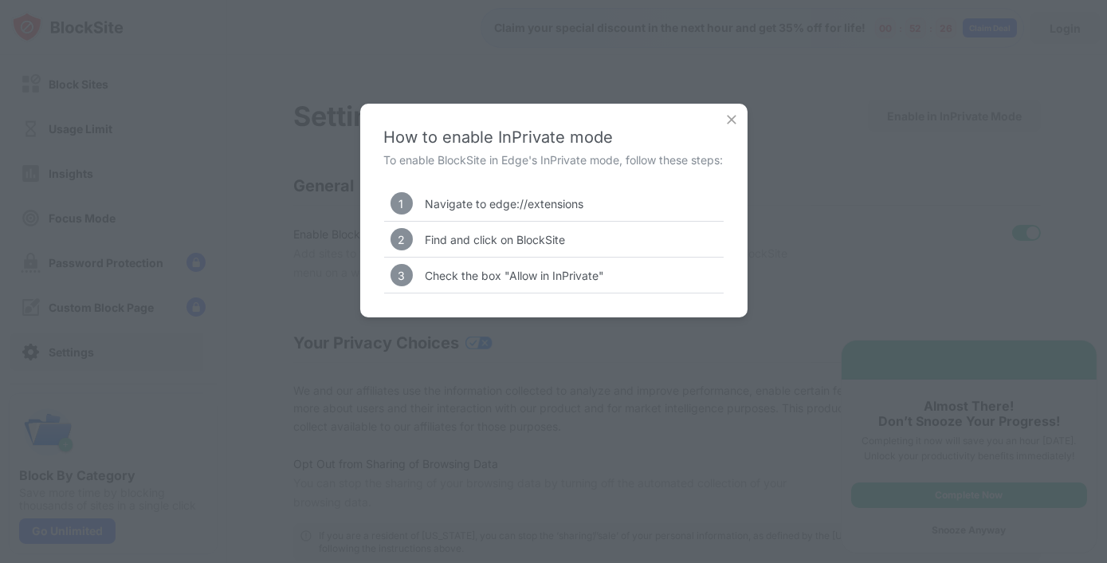
click at [946, 102] on div "How to enable InPrivate mode To enable BlockSite in Edge's InPrivate mode, foll…" at bounding box center [553, 281] width 1107 height 563
click at [740, 119] on img at bounding box center [732, 120] width 16 height 16
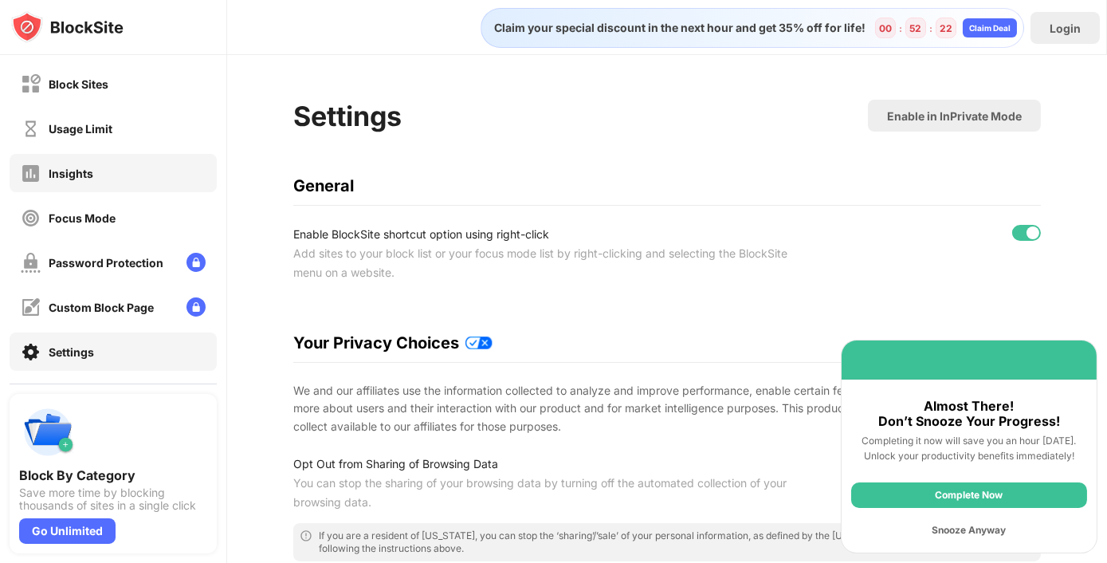
click at [86, 187] on div "Insights" at bounding box center [113, 173] width 207 height 38
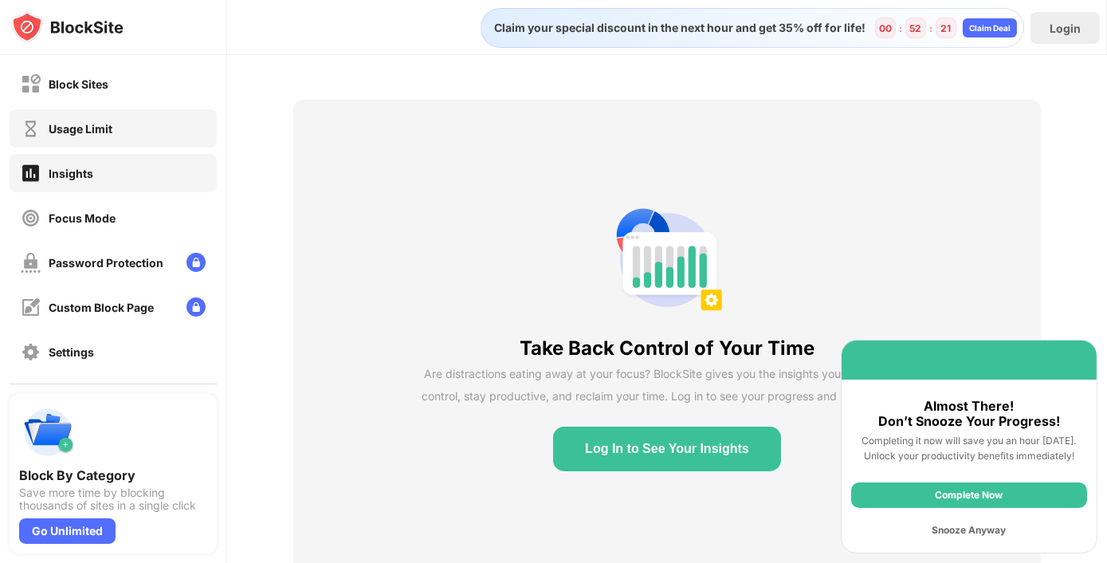
click at [101, 131] on div "Usage Limit" at bounding box center [81, 129] width 64 height 14
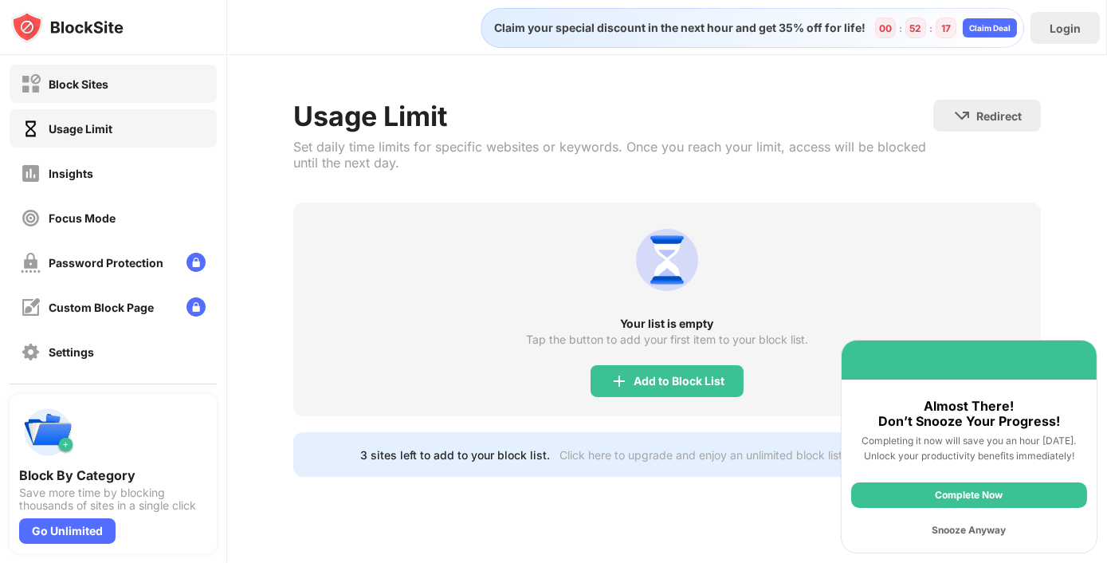
click at [107, 99] on div "Block Sites" at bounding box center [113, 84] width 207 height 38
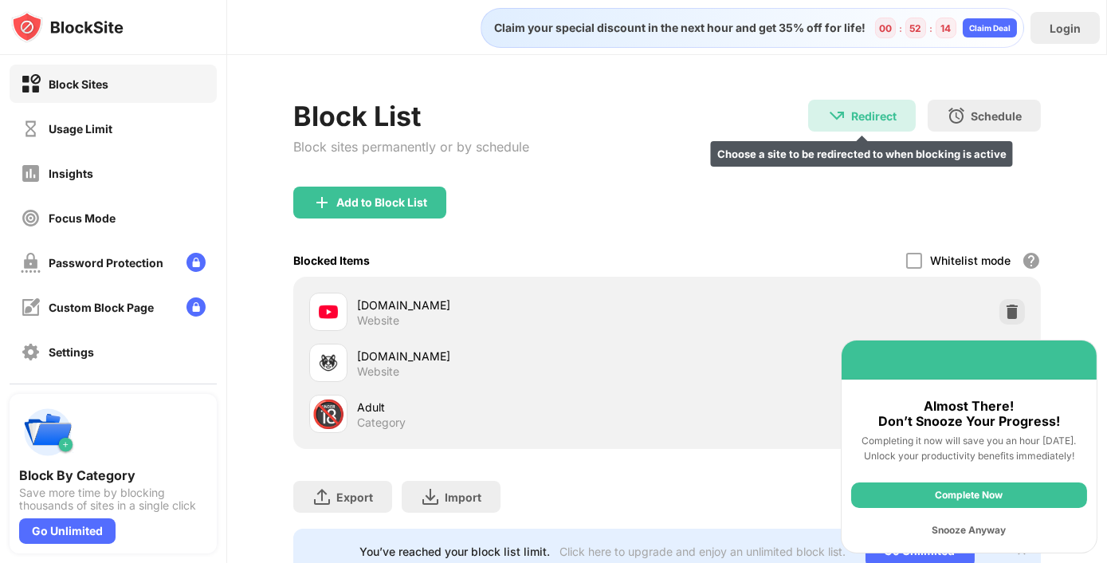
click at [851, 117] on div "Redirect" at bounding box center [873, 116] width 45 height 14
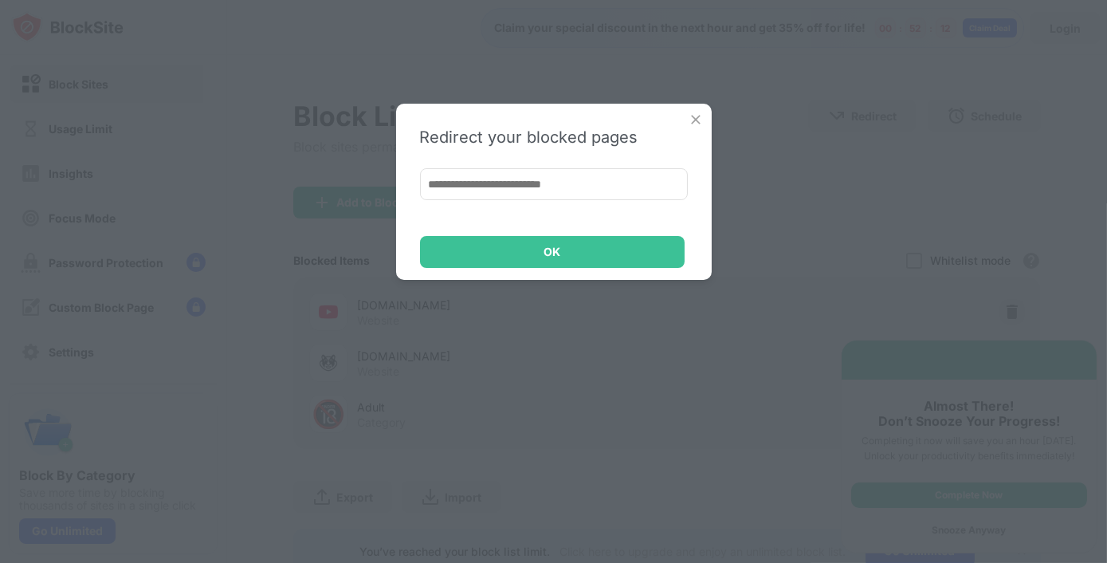
click at [693, 120] on img at bounding box center [696, 120] width 16 height 16
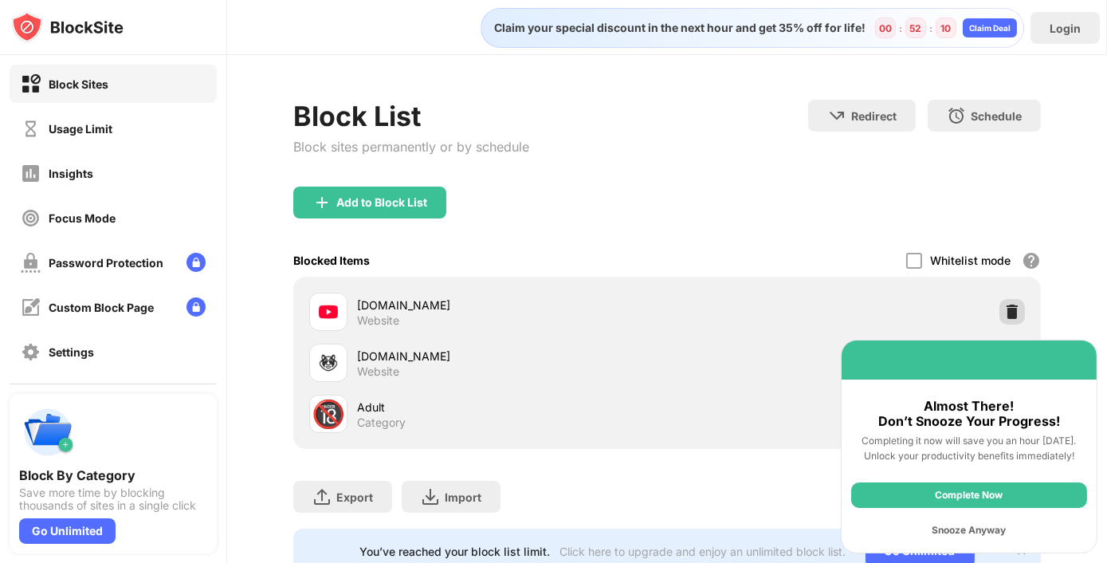
click at [1000, 299] on div at bounding box center [1012, 312] width 26 height 26
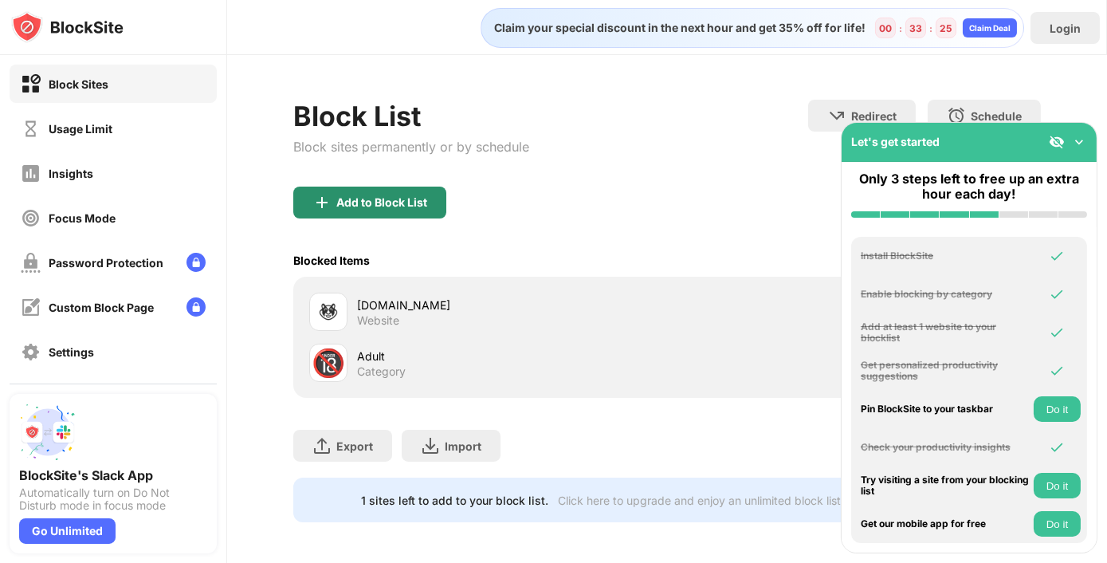
click at [335, 193] on div "Add to Block List" at bounding box center [369, 202] width 153 height 32
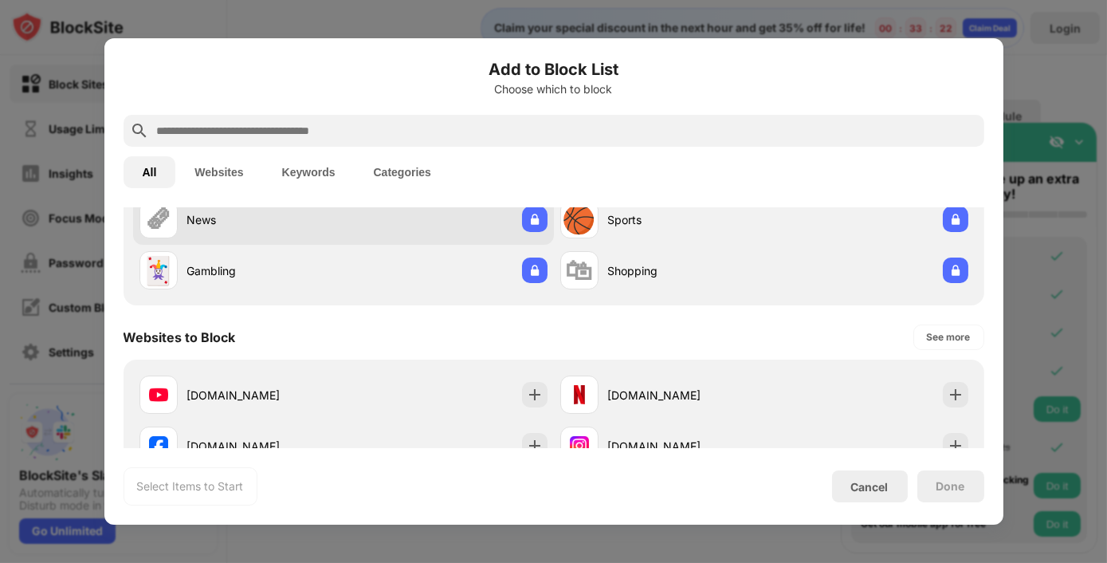
scroll to position [206, 0]
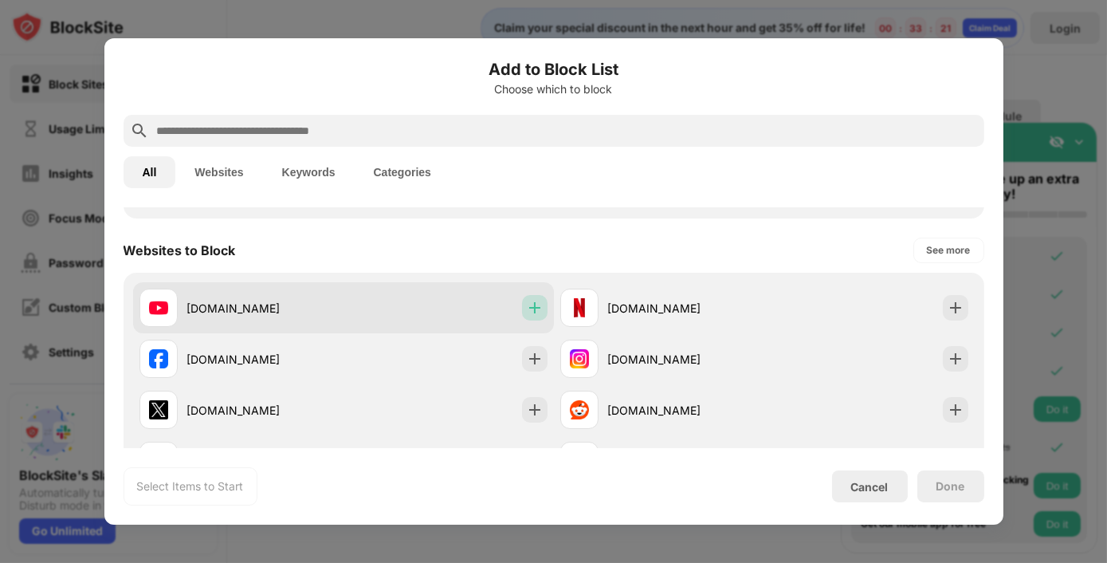
click at [528, 300] on img at bounding box center [535, 308] width 16 height 16
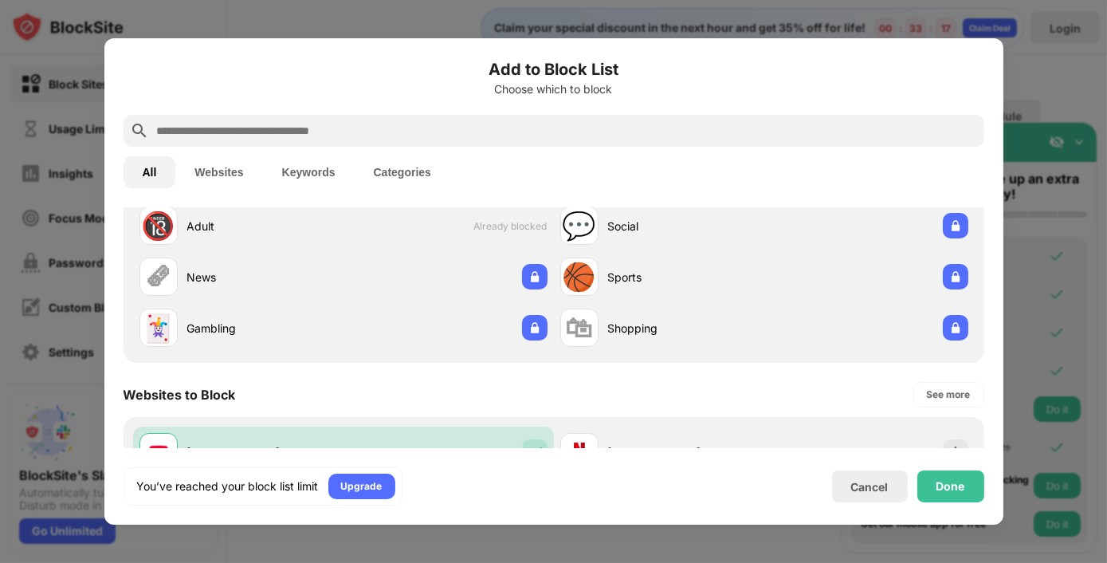
scroll to position [27, 0]
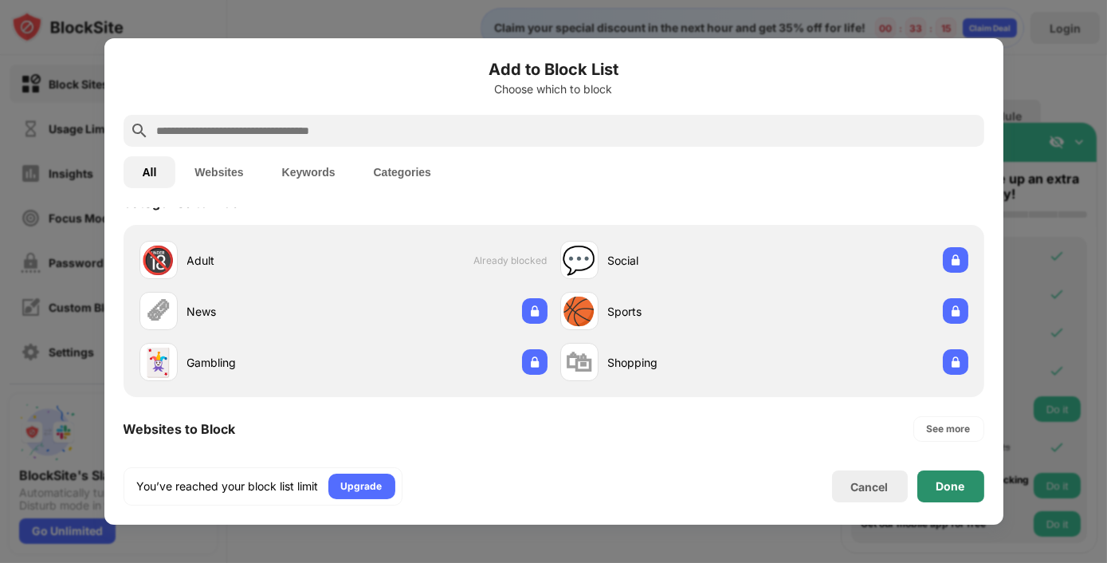
click at [947, 474] on div "Done" at bounding box center [950, 486] width 67 height 32
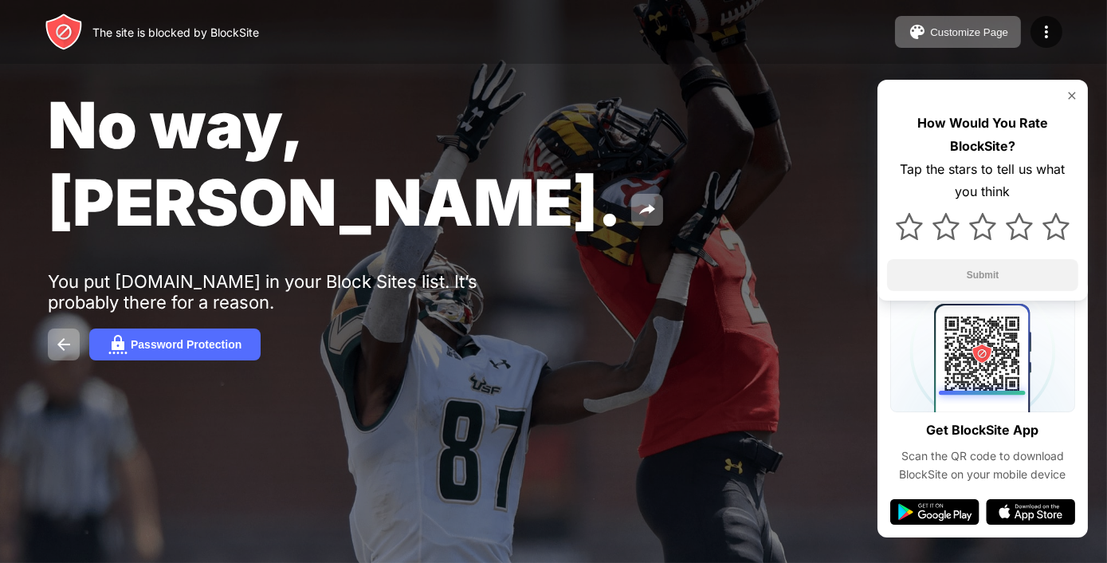
drag, startPoint x: 65, startPoint y: 202, endPoint x: 233, endPoint y: 223, distance: 170.2
click at [233, 271] on div "You put [DOMAIN_NAME] in your Block Sites list. It’s probably there for a reaso…" at bounding box center [294, 291] width 492 height 41
click at [919, 29] on img at bounding box center [917, 31] width 19 height 19
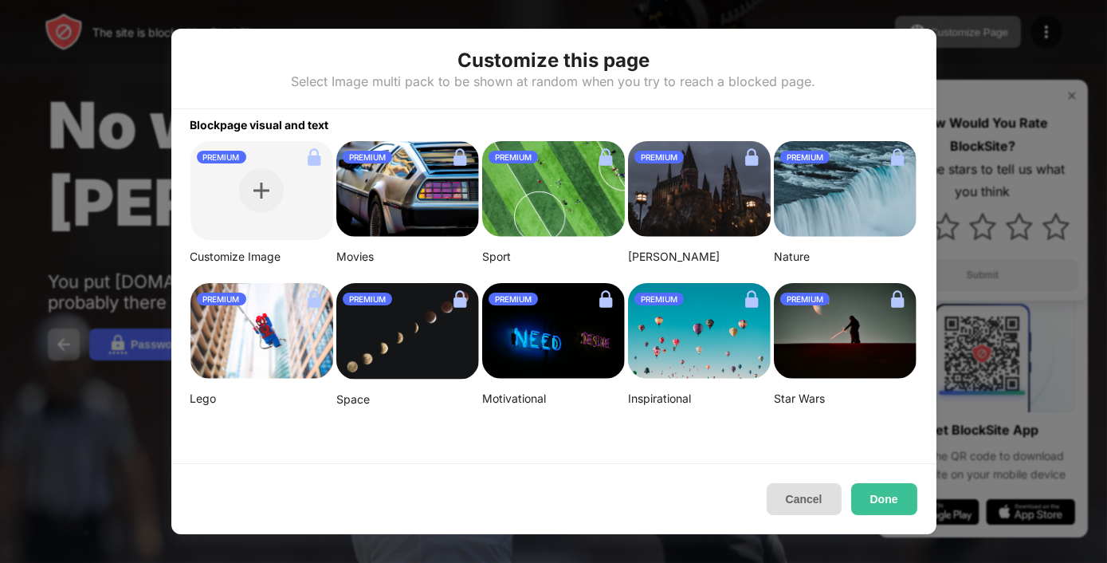
click at [795, 512] on button "Cancel" at bounding box center [804, 499] width 75 height 32
